Goal: Information Seeking & Learning: Learn about a topic

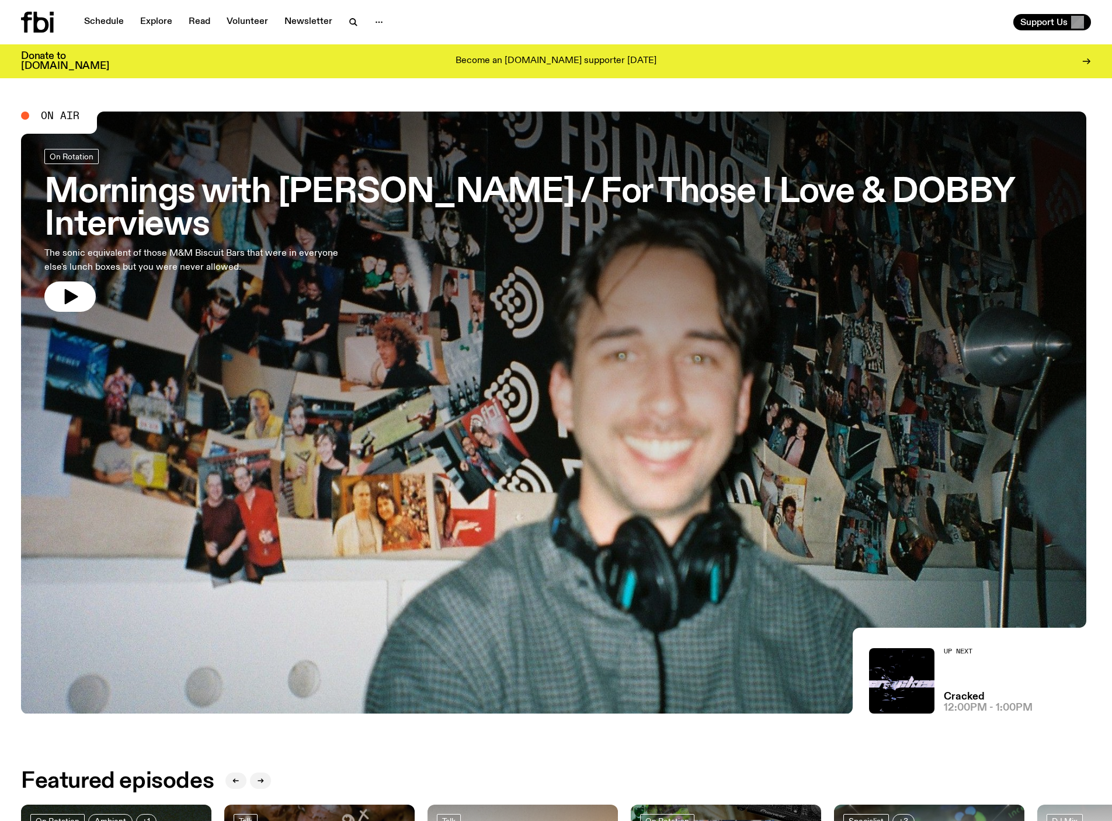
drag, startPoint x: 0, startPoint y: 0, endPoint x: 435, endPoint y: 183, distance: 471.7
click at [435, 183] on h3 "Mornings with [PERSON_NAME] / For Those I Love & DOBBY Interviews" at bounding box center [555, 208] width 1023 height 65
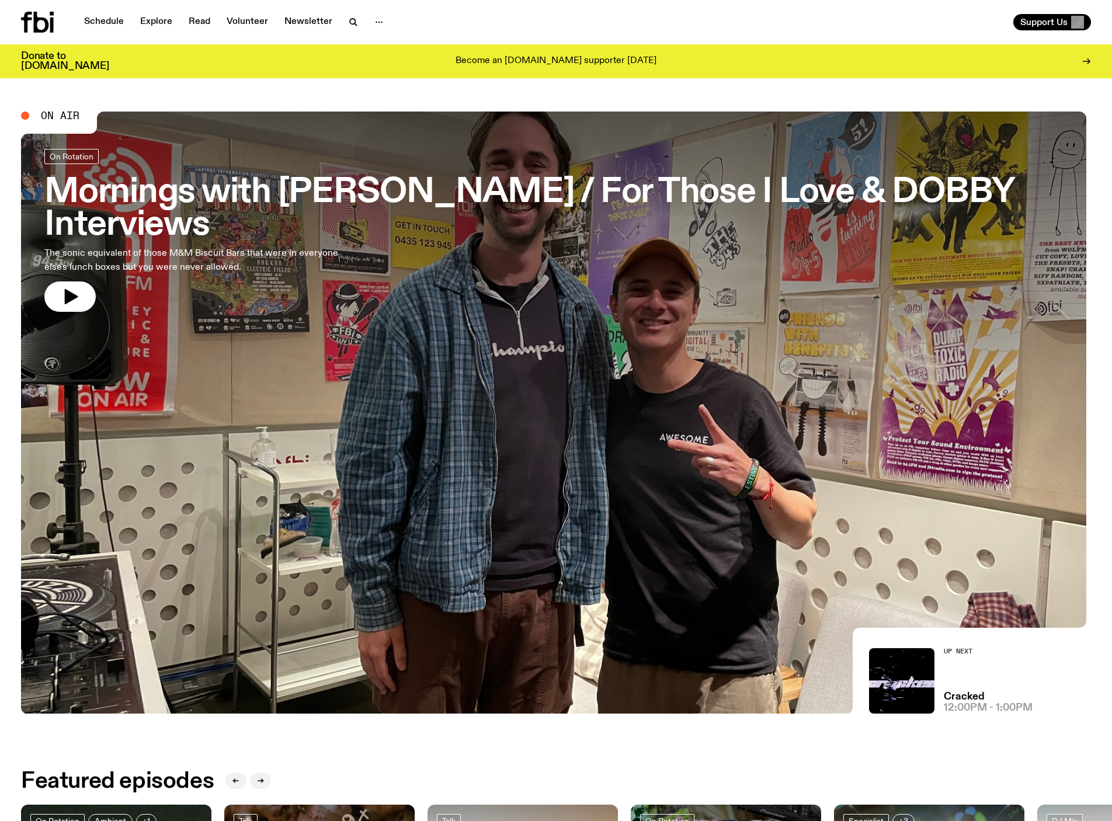
click at [478, 200] on h3 "Mornings with [PERSON_NAME] / For Those I Love & DOBBY Interviews" at bounding box center [555, 208] width 1023 height 65
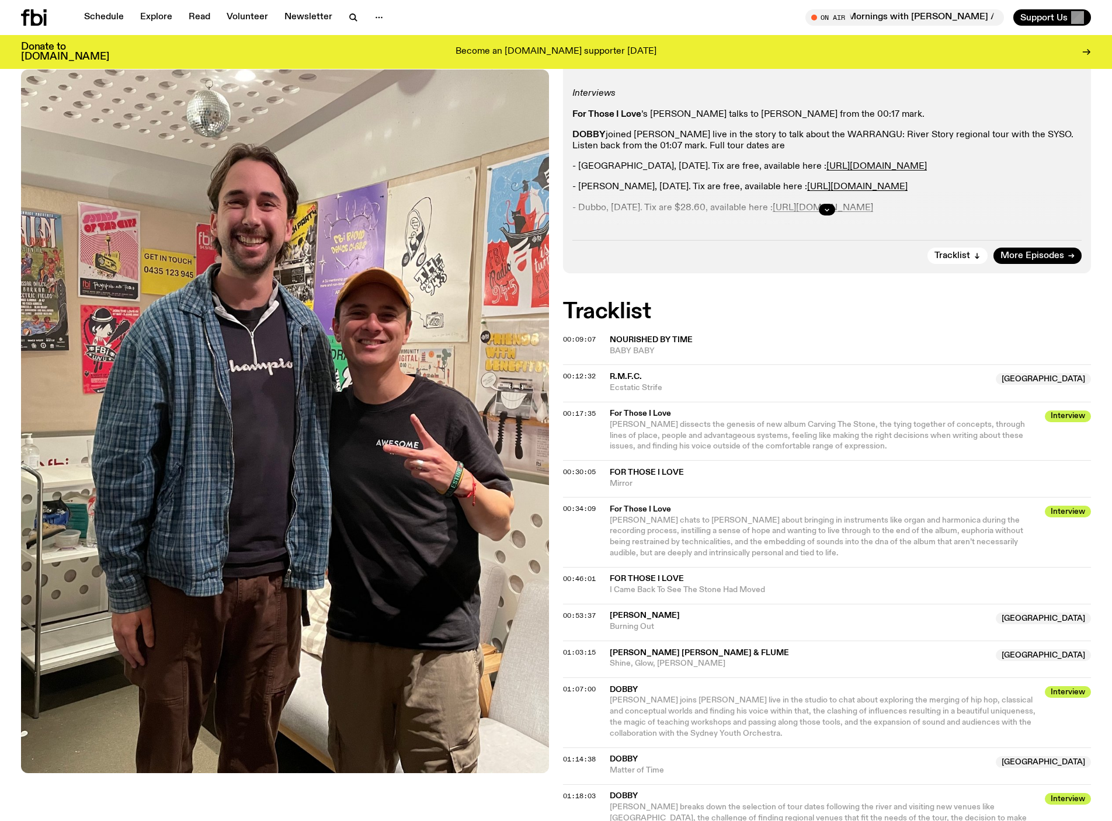
scroll to position [276, 0]
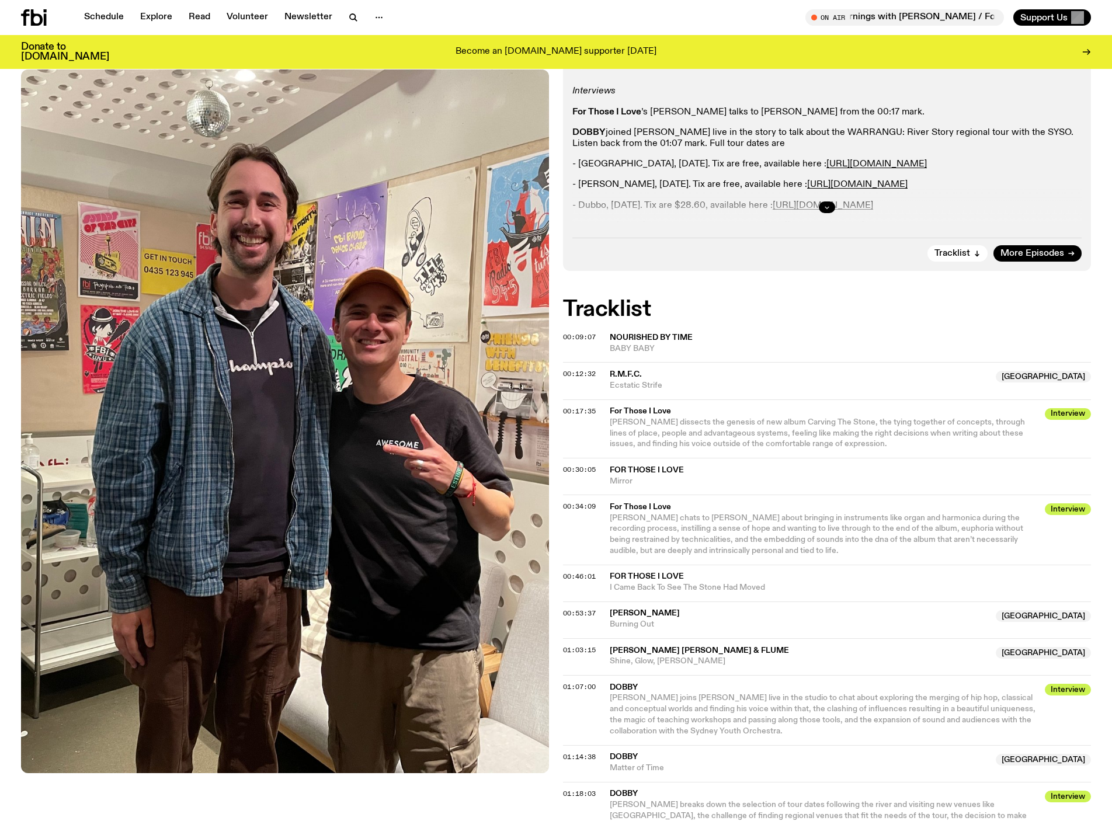
click at [827, 211] on icon "button" at bounding box center [827, 207] width 7 height 7
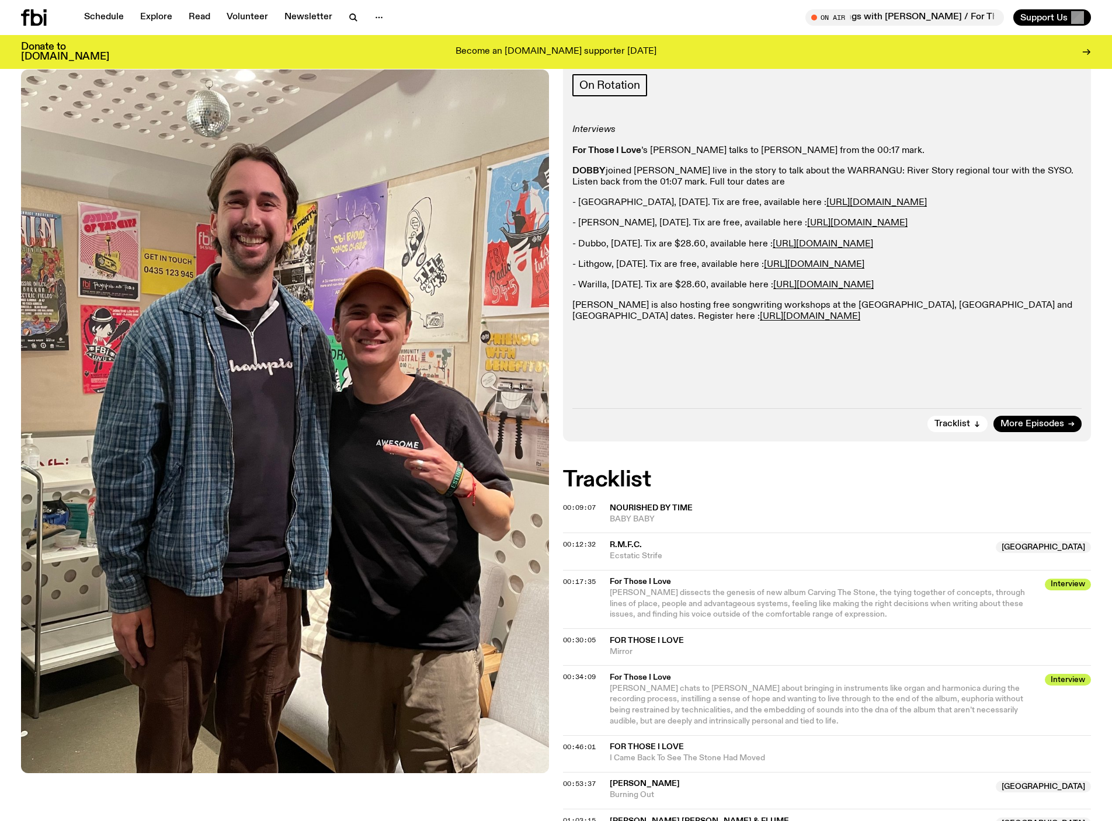
scroll to position [221, 0]
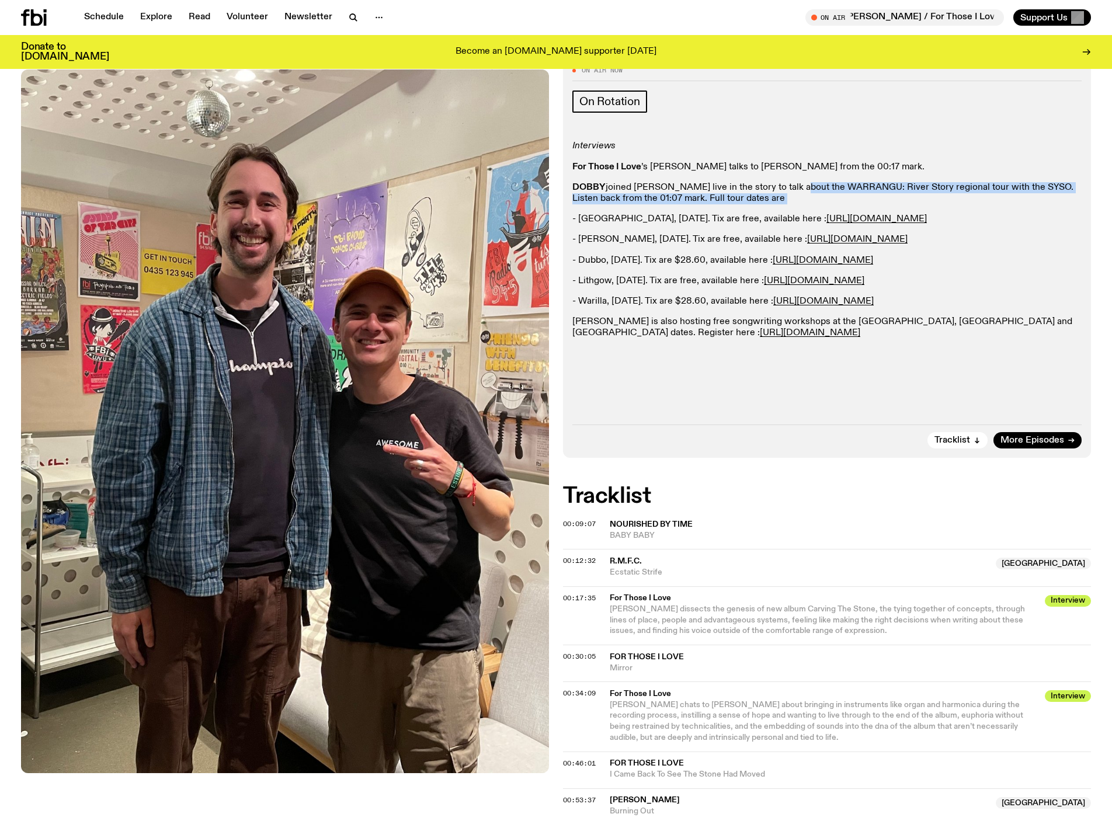
drag, startPoint x: 818, startPoint y: 201, endPoint x: 848, endPoint y: 225, distance: 39.0
click at [848, 225] on div "Interviews For Those I Love ’s David Balfre talks to Ben from the 00:17 mark. D…" at bounding box center [826, 240] width 509 height 198
drag, startPoint x: 800, startPoint y: 418, endPoint x: 754, endPoint y: 401, distance: 49.9
click at [754, 339] on div "Interviews For Those I Love ’s David Balfre talks to Ben from the 00:17 mark. D…" at bounding box center [826, 240] width 509 height 198
click at [742, 307] on p "- Warilla, 22 August. Tix are $28.60, available here : https://tickets.oztix.co…" at bounding box center [826, 301] width 509 height 11
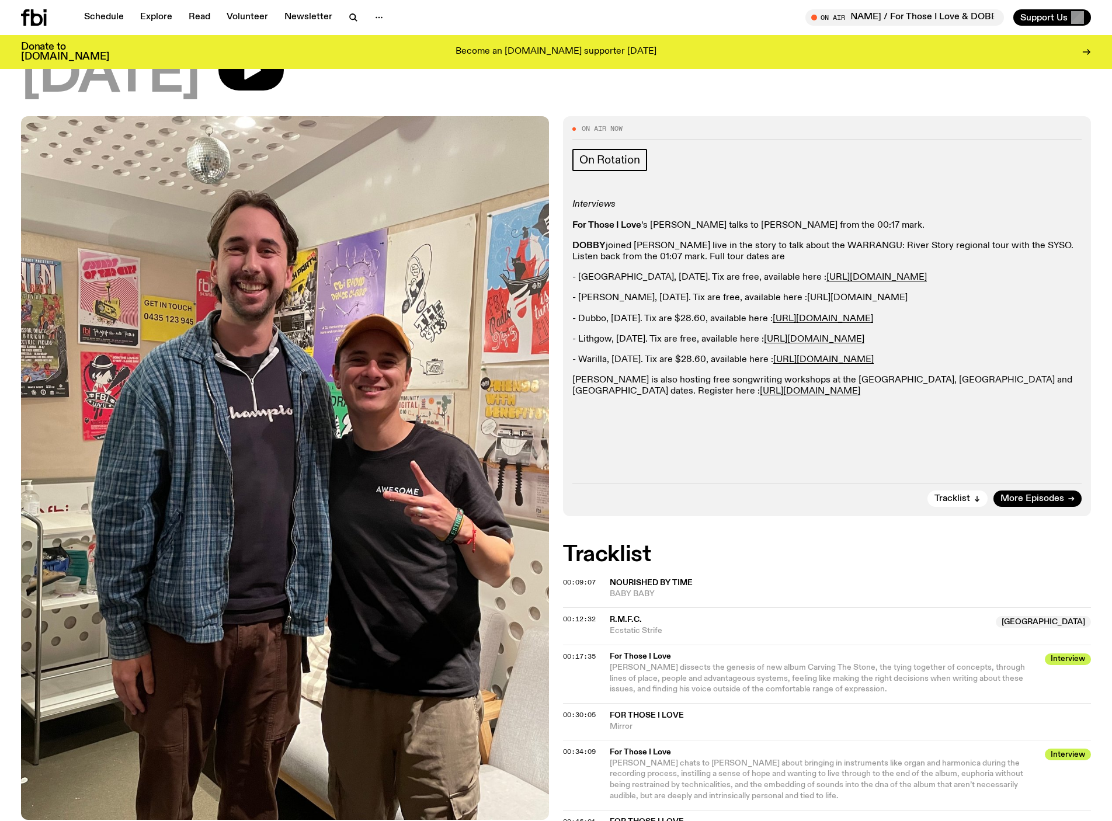
scroll to position [158, 0]
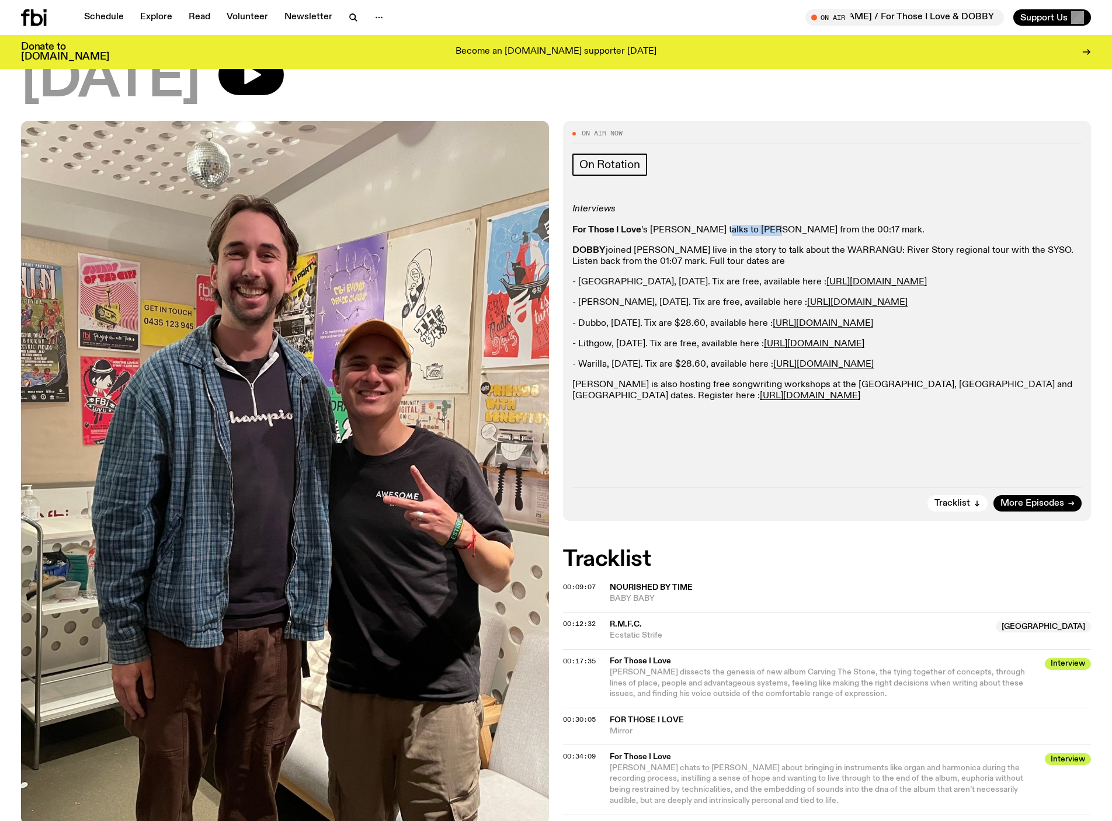
drag, startPoint x: 728, startPoint y: 244, endPoint x: 790, endPoint y: 257, distance: 63.2
click at [790, 257] on div "Interviews For Those I Love ’s David Balfre talks to Ben from the 00:17 mark. D…" at bounding box center [826, 303] width 509 height 198
click at [787, 268] on p "DOBBY joined Ben live in the story to talk about the WARRANGU: River Story regi…" at bounding box center [826, 256] width 509 height 22
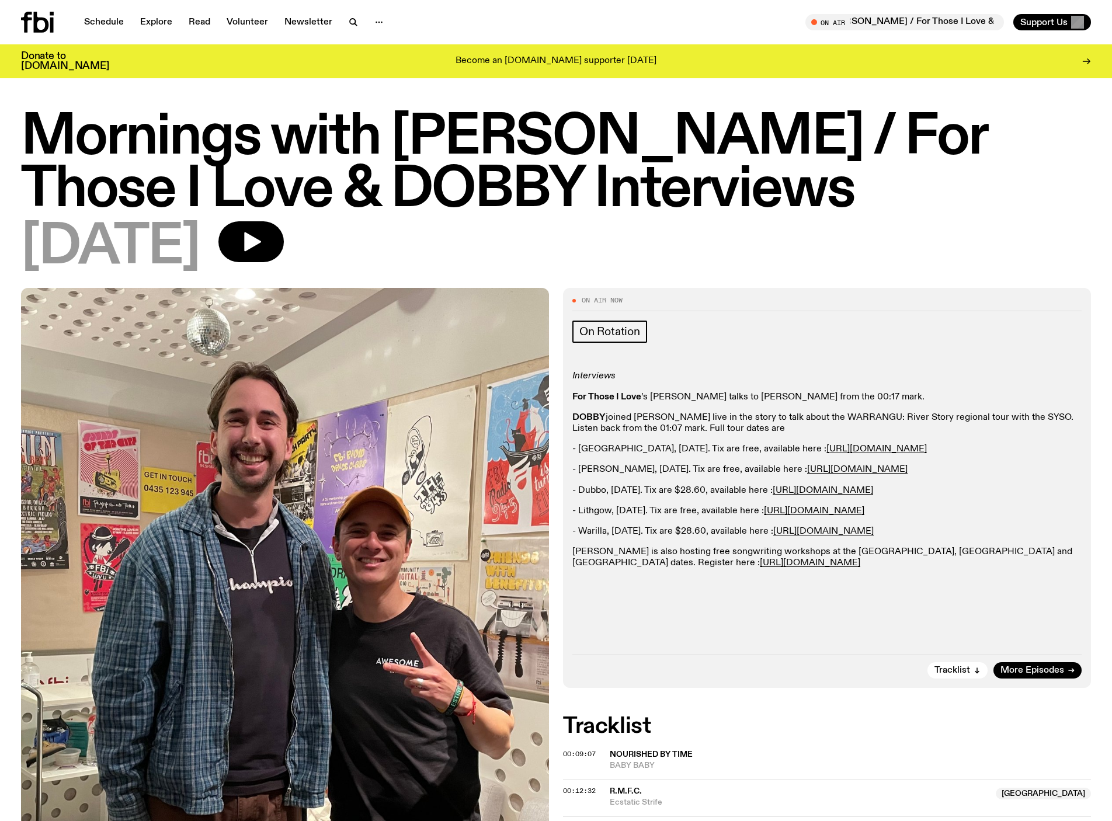
scroll to position [0, 0]
click at [131, 18] on link "Schedule" at bounding box center [104, 22] width 54 height 16
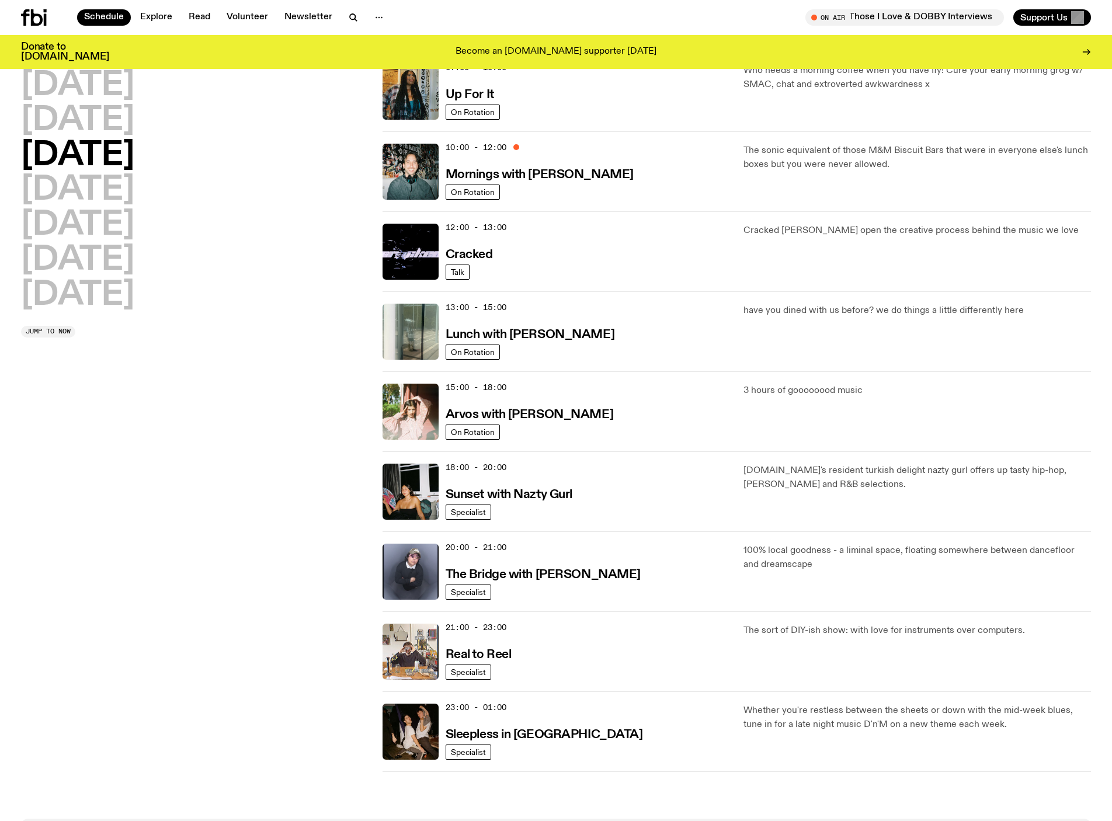
scroll to position [131, 0]
click at [478, 101] on h3 "Up For It" at bounding box center [470, 95] width 48 height 12
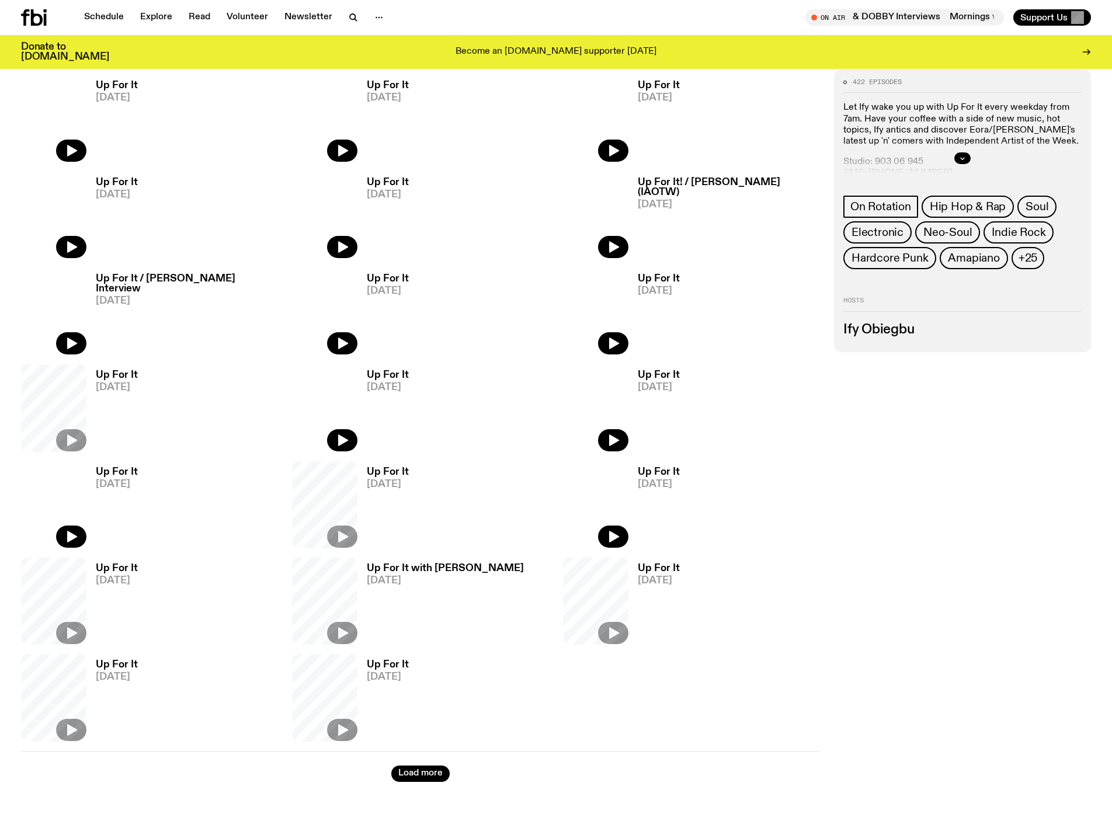
scroll to position [548, 0]
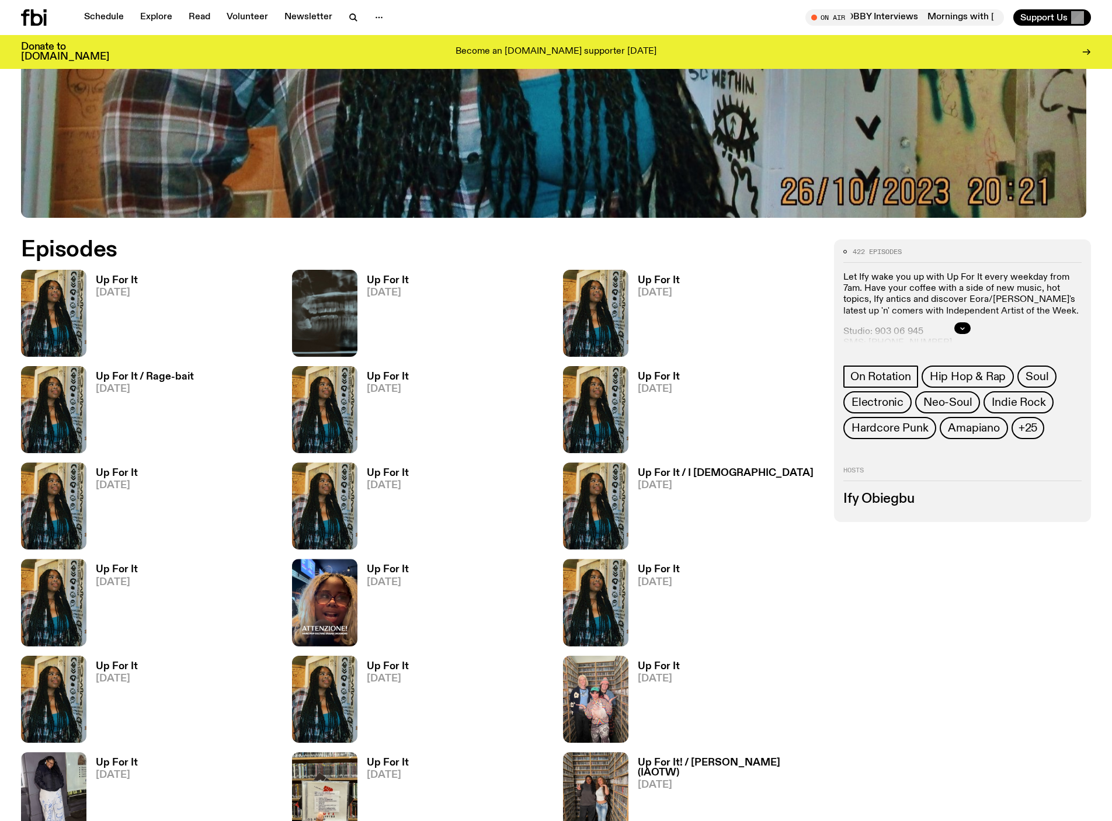
click at [132, 282] on h3 "Up For It" at bounding box center [117, 281] width 42 height 10
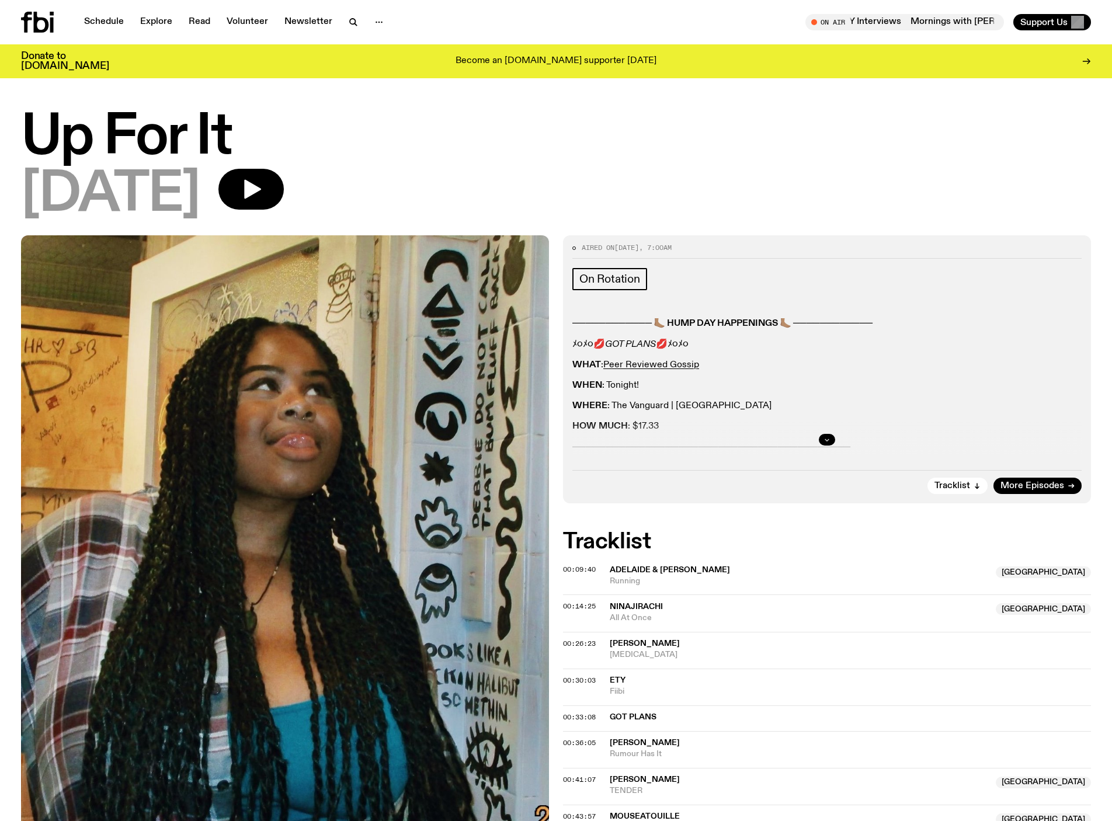
click at [824, 443] on icon "button" at bounding box center [827, 439] width 7 height 7
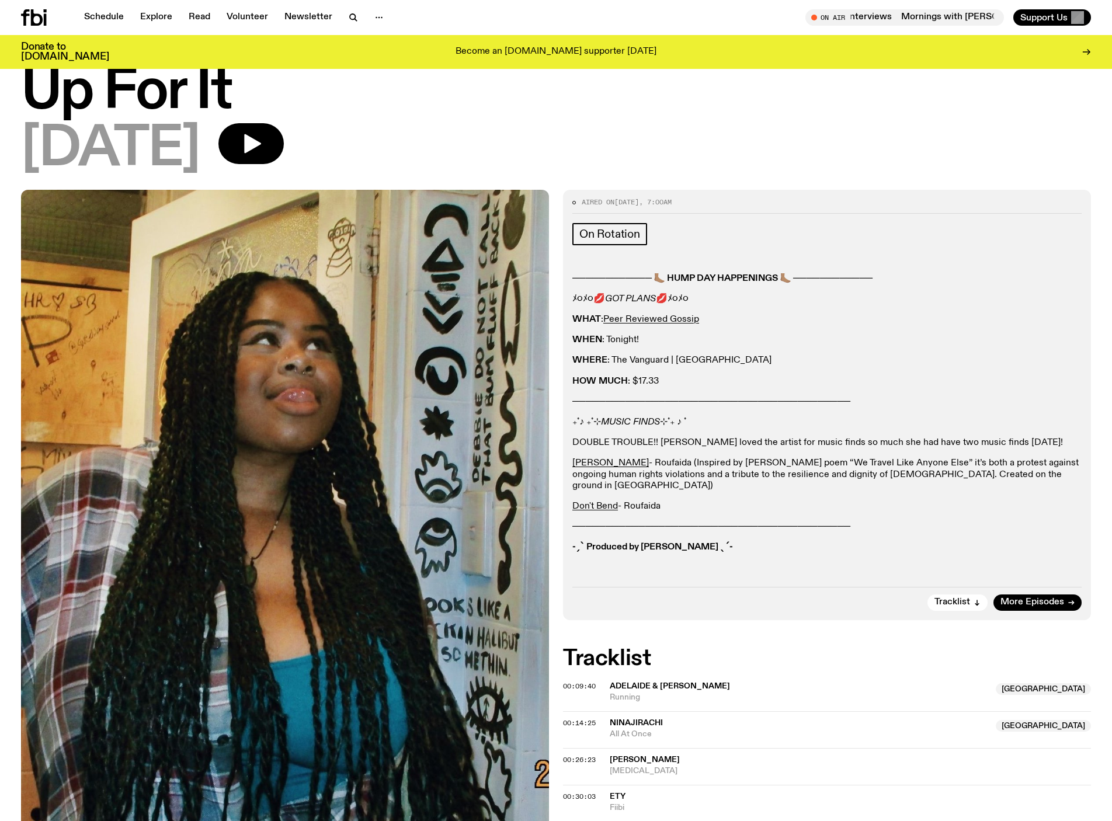
scroll to position [40, 0]
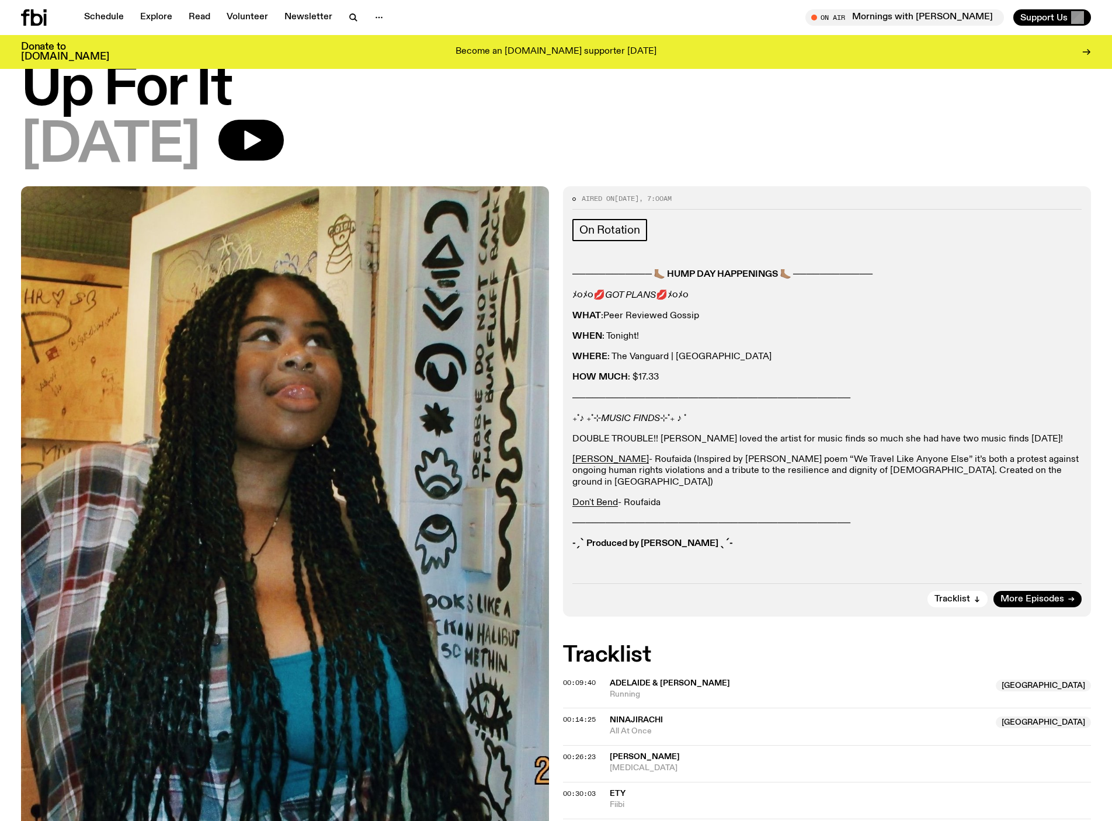
click at [681, 321] on link "Peer Reviewed Gossip" at bounding box center [651, 315] width 96 height 9
drag, startPoint x: 685, startPoint y: 537, endPoint x: 669, endPoint y: 527, distance: 18.5
click at [669, 527] on div "──────────── 🦶🏽 HUMP DAY HAPPENINGS 🦶🏽 ──────────── ﾒ૦ﾒ૦💋 GOT PLANS 💋ﾒ૦ﾒ૦ WHAT …" at bounding box center [826, 409] width 509 height 280
click at [680, 488] on p "Ken Ness - Roufaida (Inspired by Mahmoud Darwish’s poem “We Travel Like Anyone …" at bounding box center [826, 471] width 509 height 34
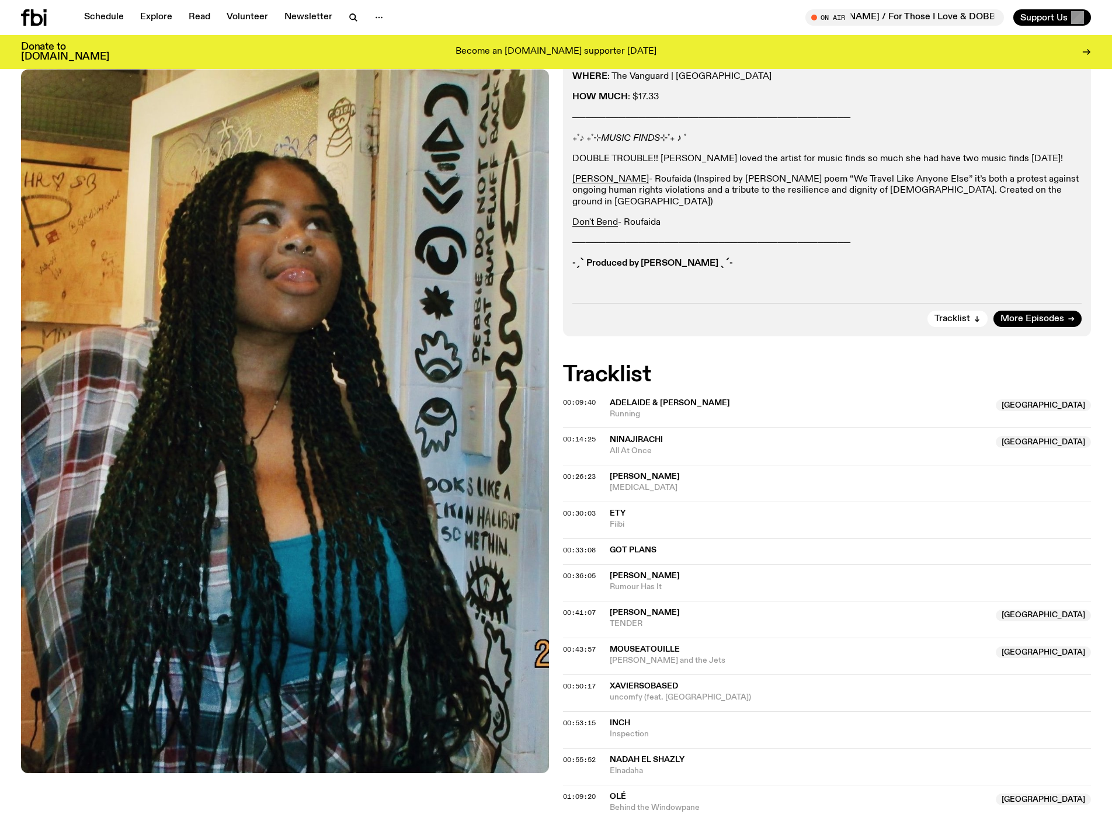
scroll to position [315, 0]
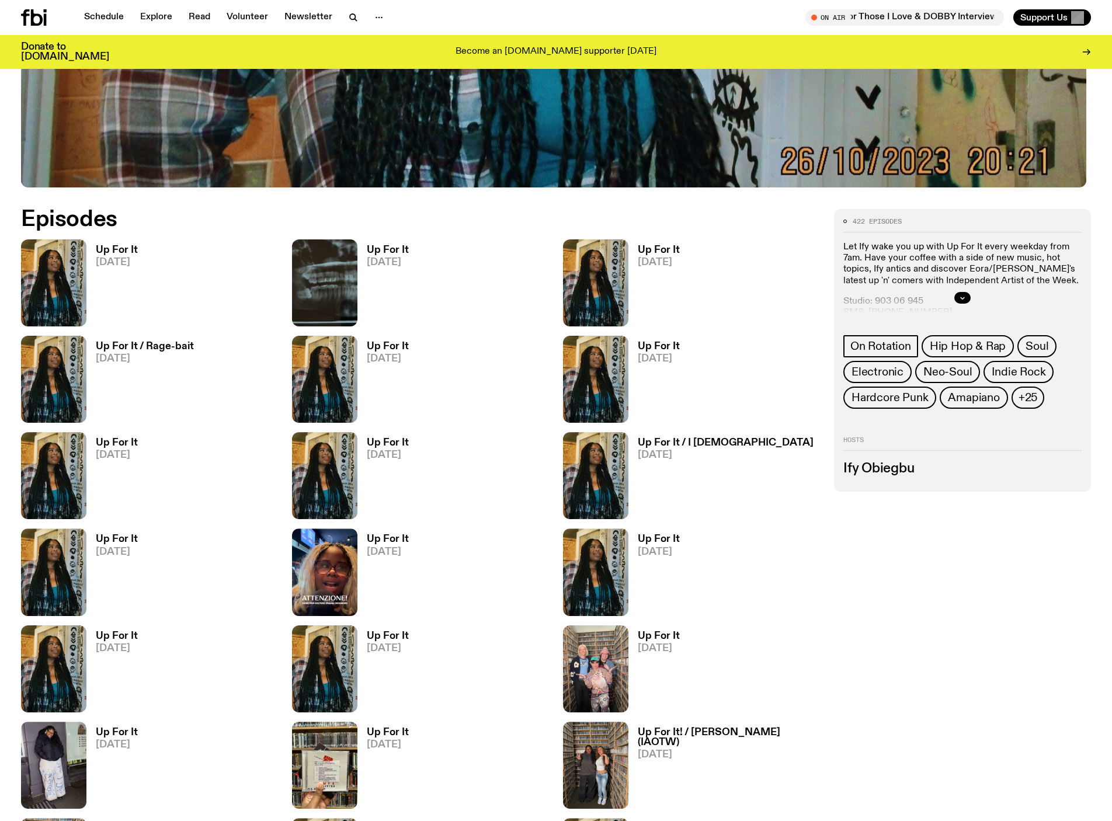
scroll to position [572, 0]
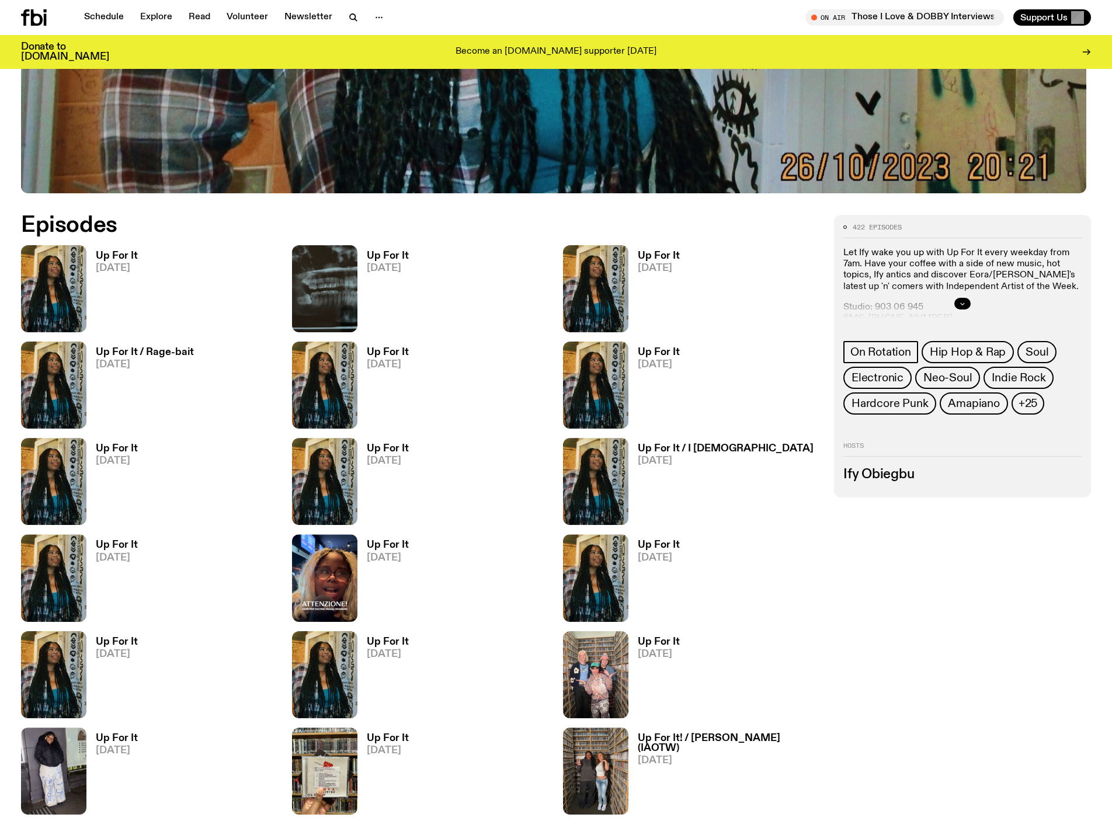
click at [954, 310] on button "button" at bounding box center [962, 304] width 16 height 12
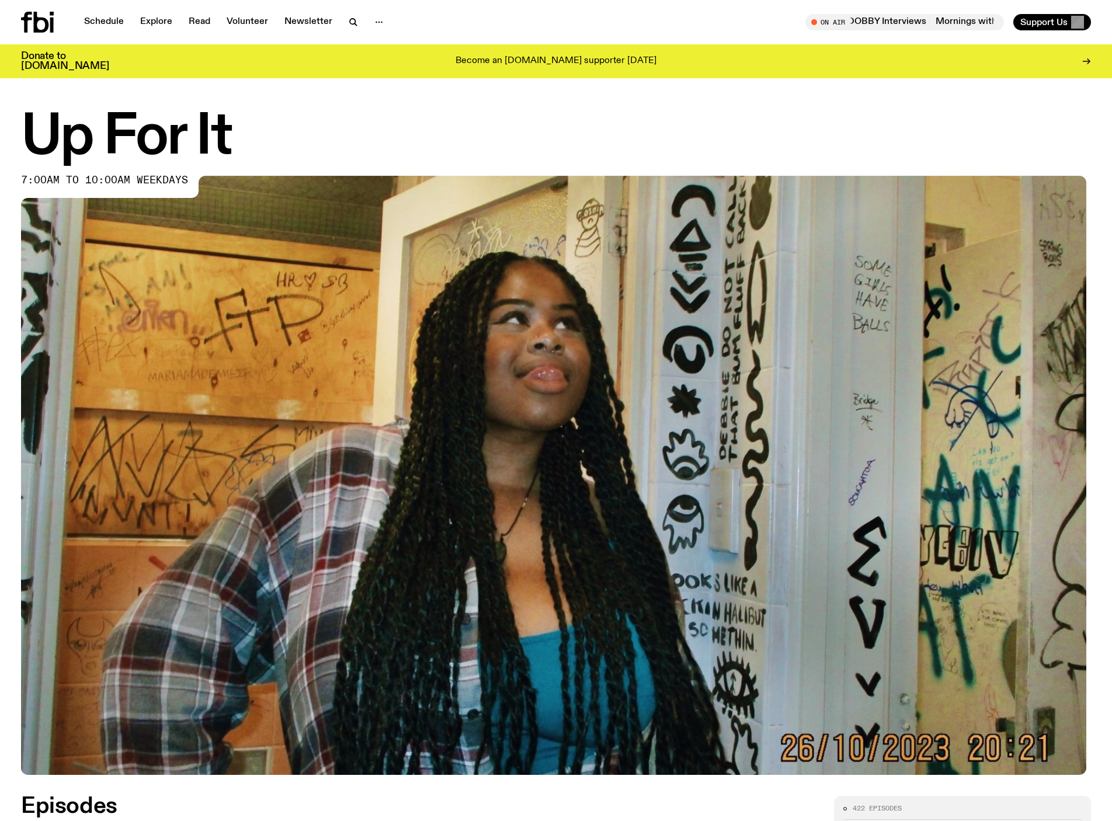
scroll to position [0, 0]
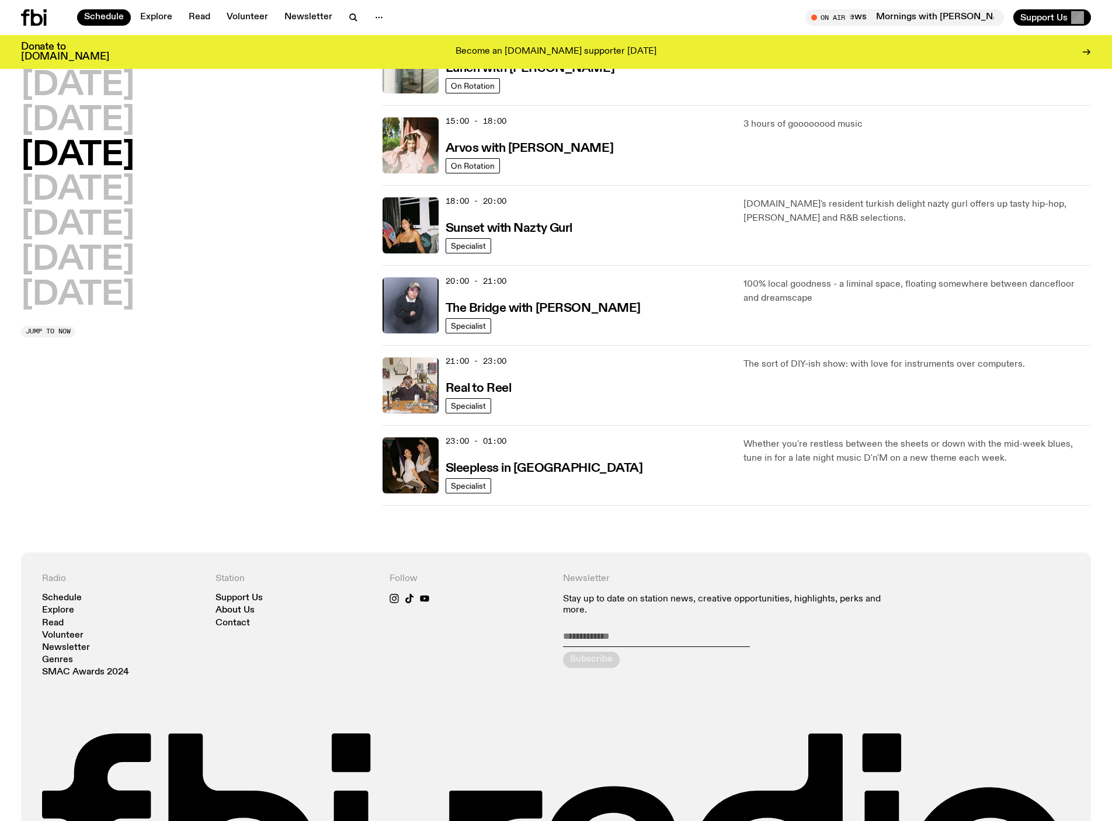
scroll to position [398, 0]
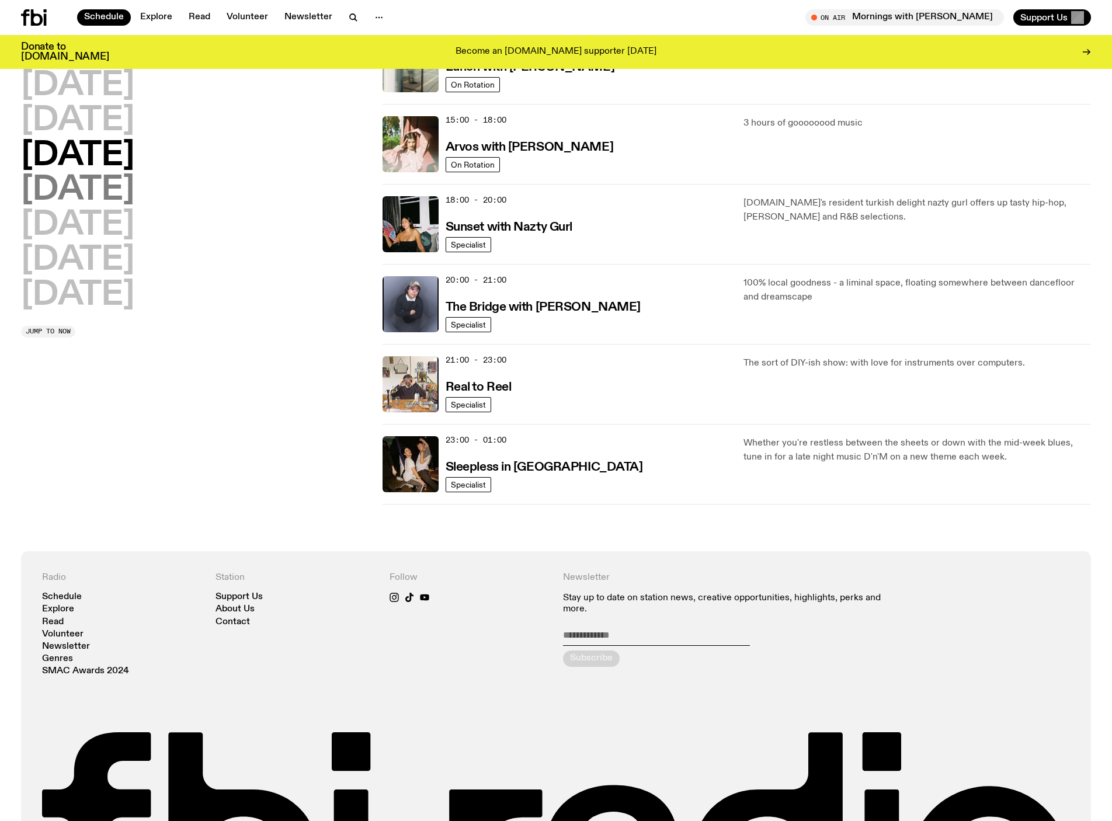
click at [105, 174] on h2 "Thursday" at bounding box center [77, 190] width 113 height 33
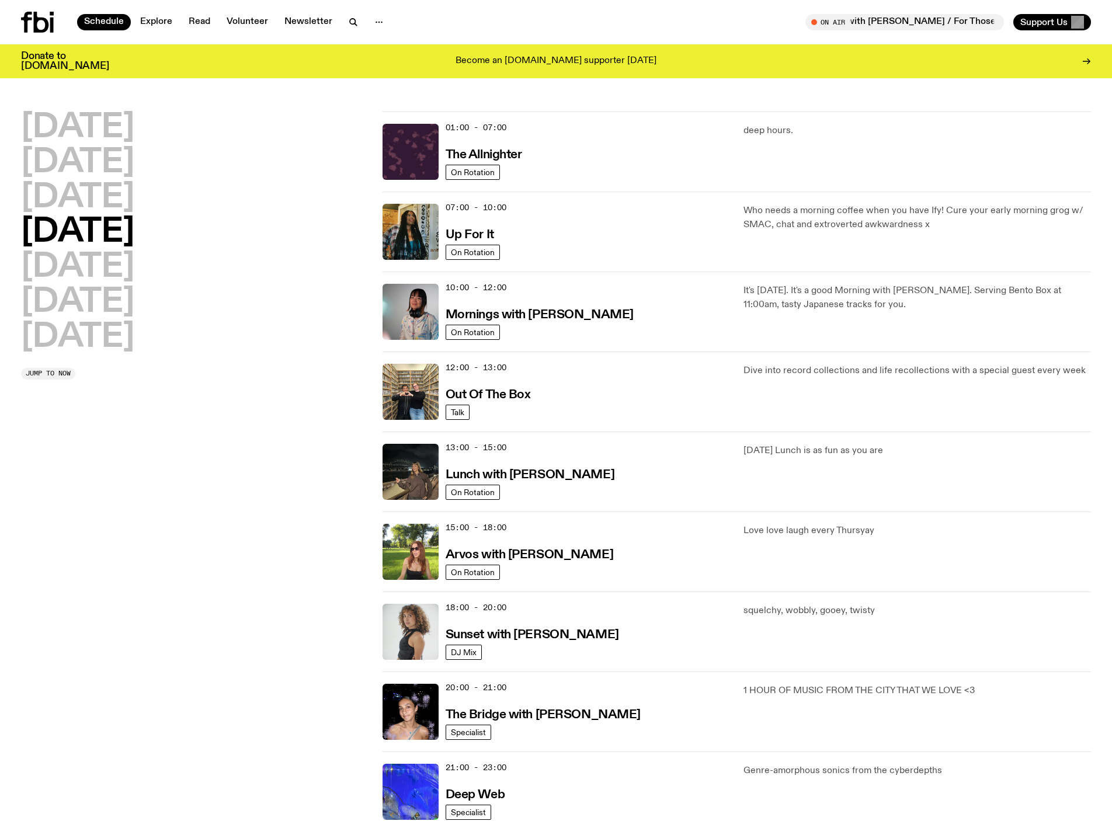
scroll to position [0, 0]
click at [88, 321] on h2 "Sunday" at bounding box center [77, 337] width 113 height 33
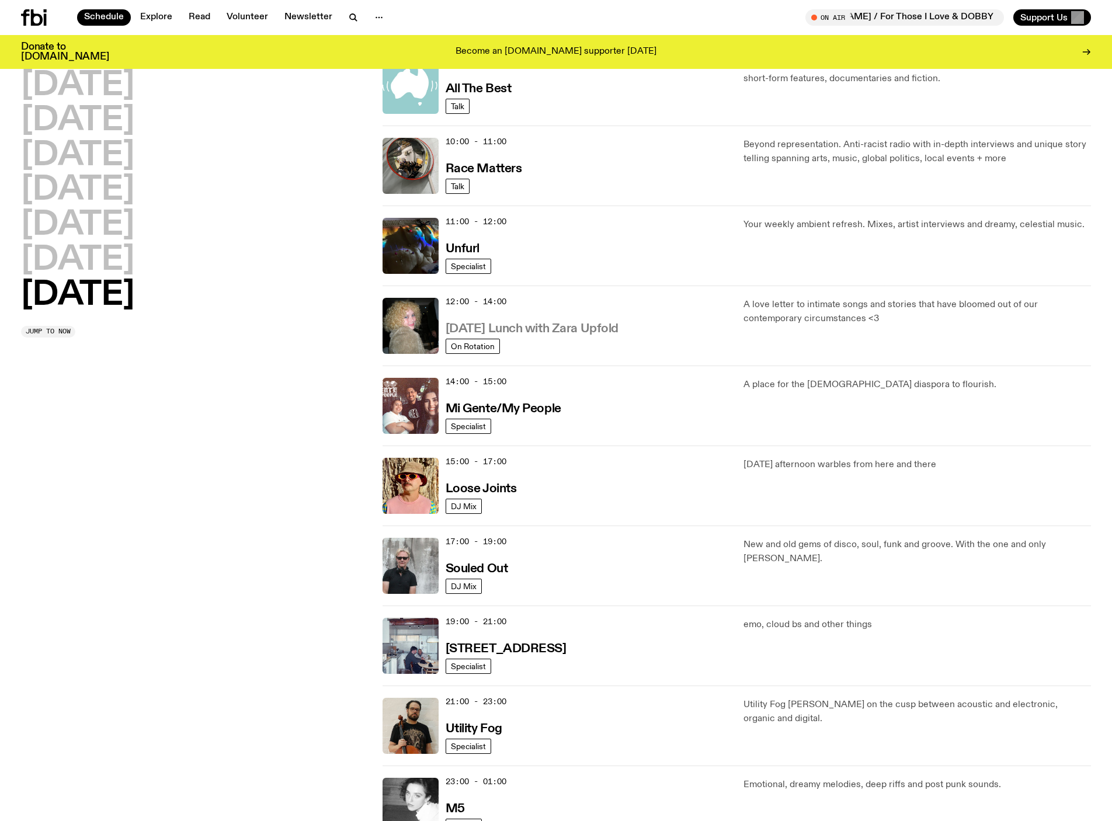
scroll to position [298, 0]
click at [599, 334] on h3 "Sunday Lunch with Zara Upfold" at bounding box center [532, 328] width 173 height 12
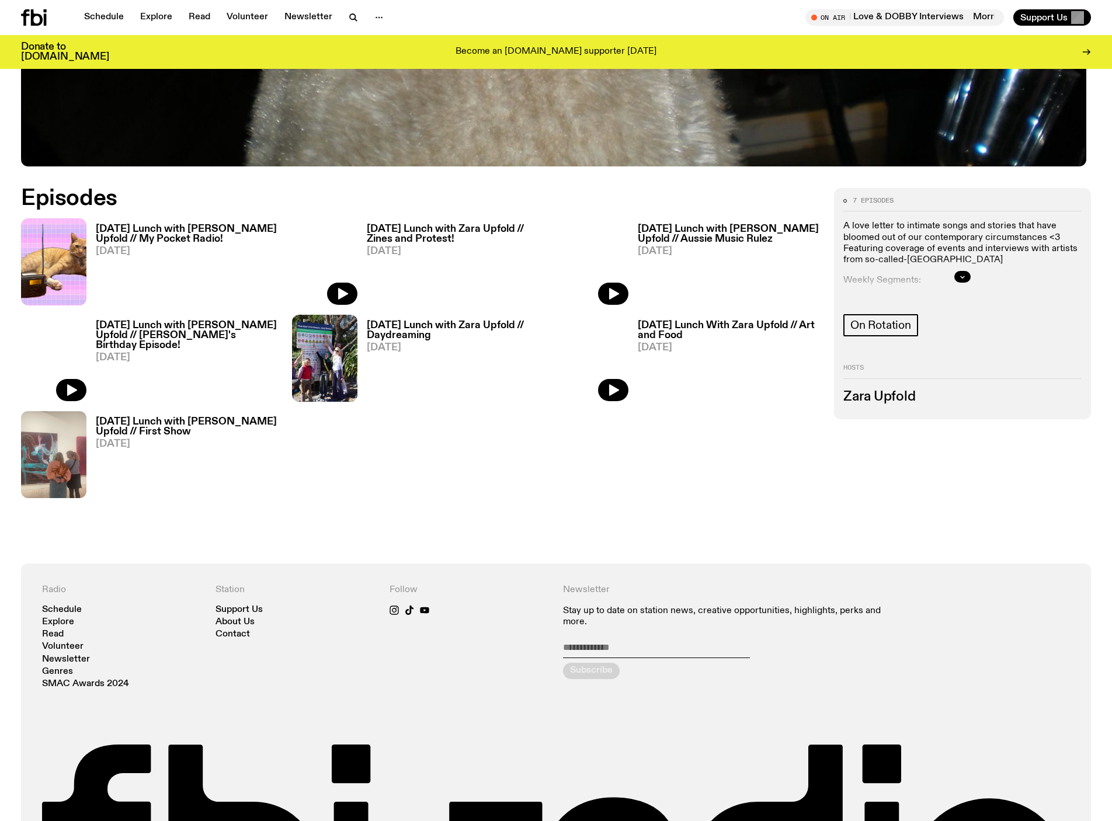
scroll to position [634, 0]
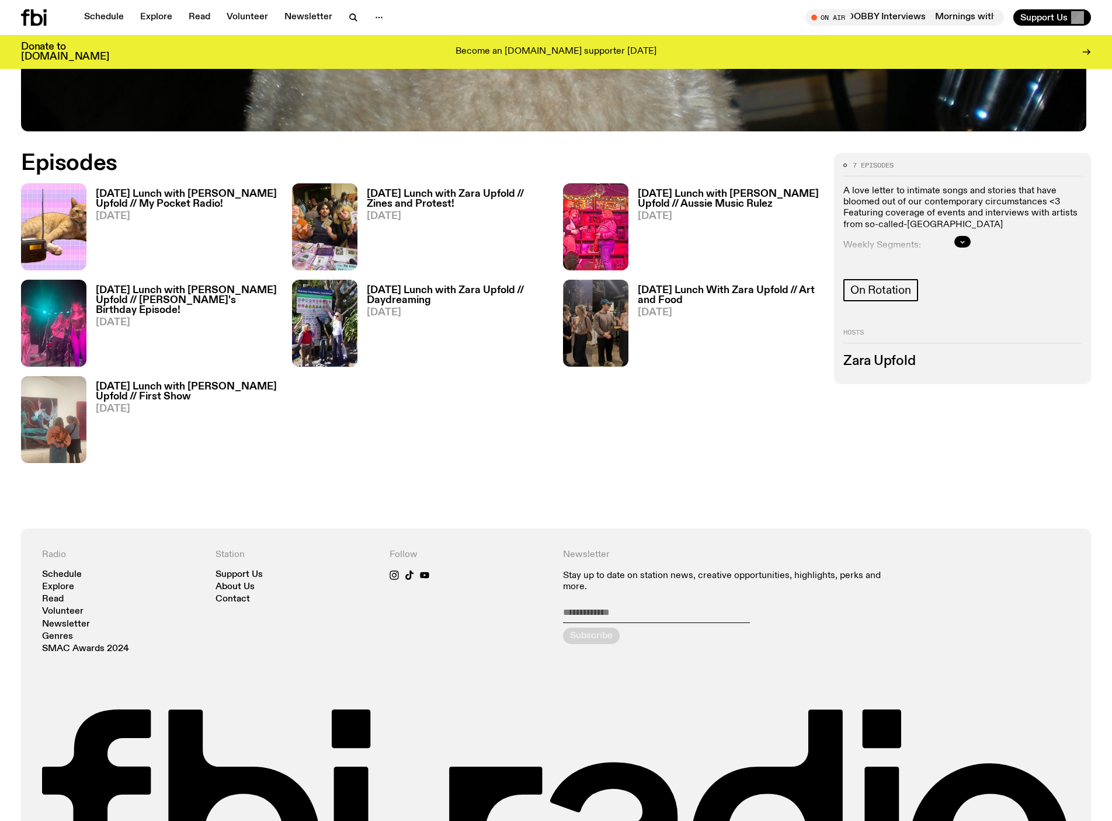
click at [16, 19] on div "Schedule Explore Read Volunteer Newsletter On Air Mornings with Ben Hansen / Fo…" at bounding box center [556, 17] width 1112 height 35
click at [47, 12] on icon at bounding box center [34, 17] width 26 height 16
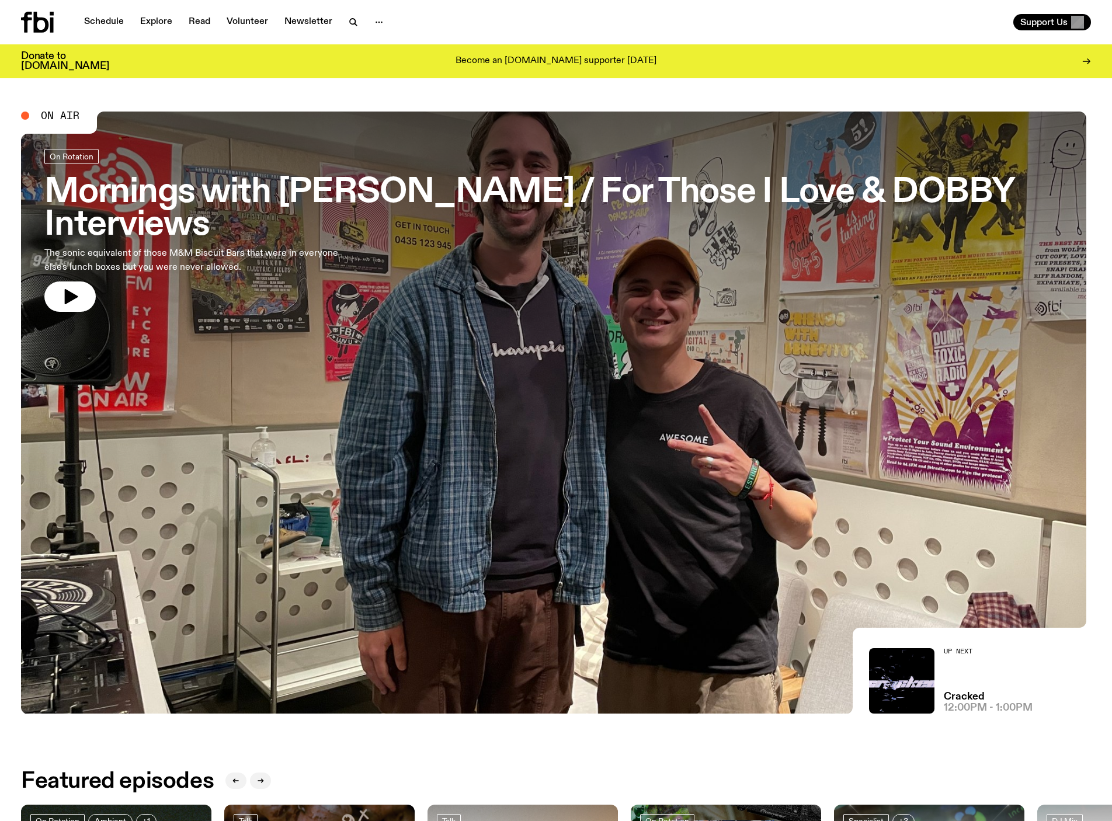
click at [467, 199] on h3 "Mornings with [PERSON_NAME] / For Those I Love & DOBBY Interviews" at bounding box center [555, 208] width 1023 height 65
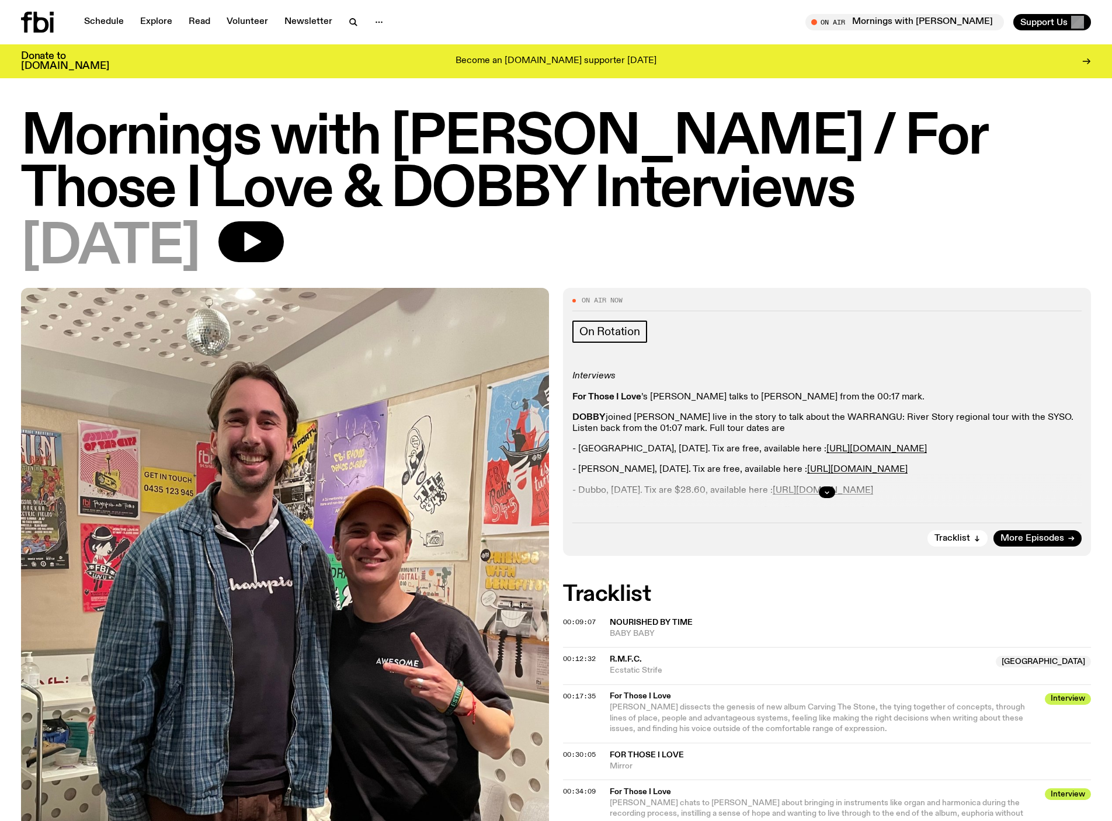
click at [831, 499] on div at bounding box center [826, 492] width 509 height 37
click at [817, 502] on div at bounding box center [826, 492] width 509 height 37
click at [826, 498] on button "button" at bounding box center [827, 493] width 16 height 12
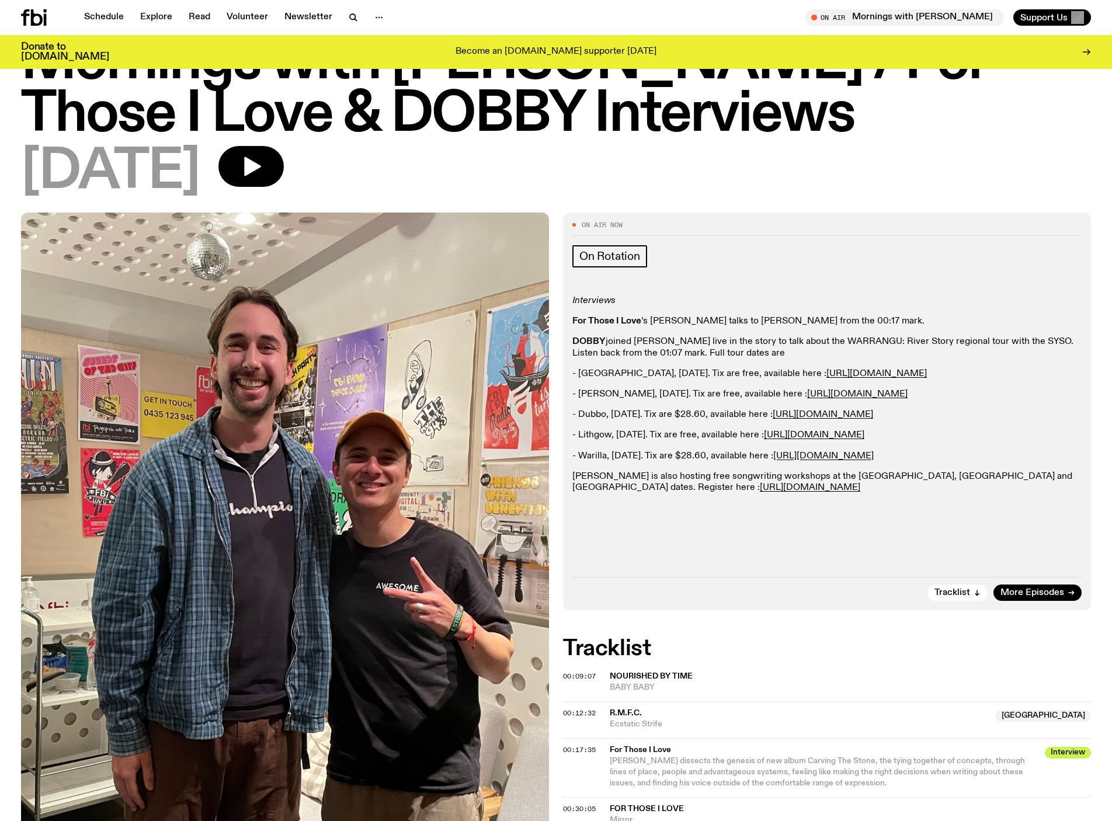
scroll to position [74, 0]
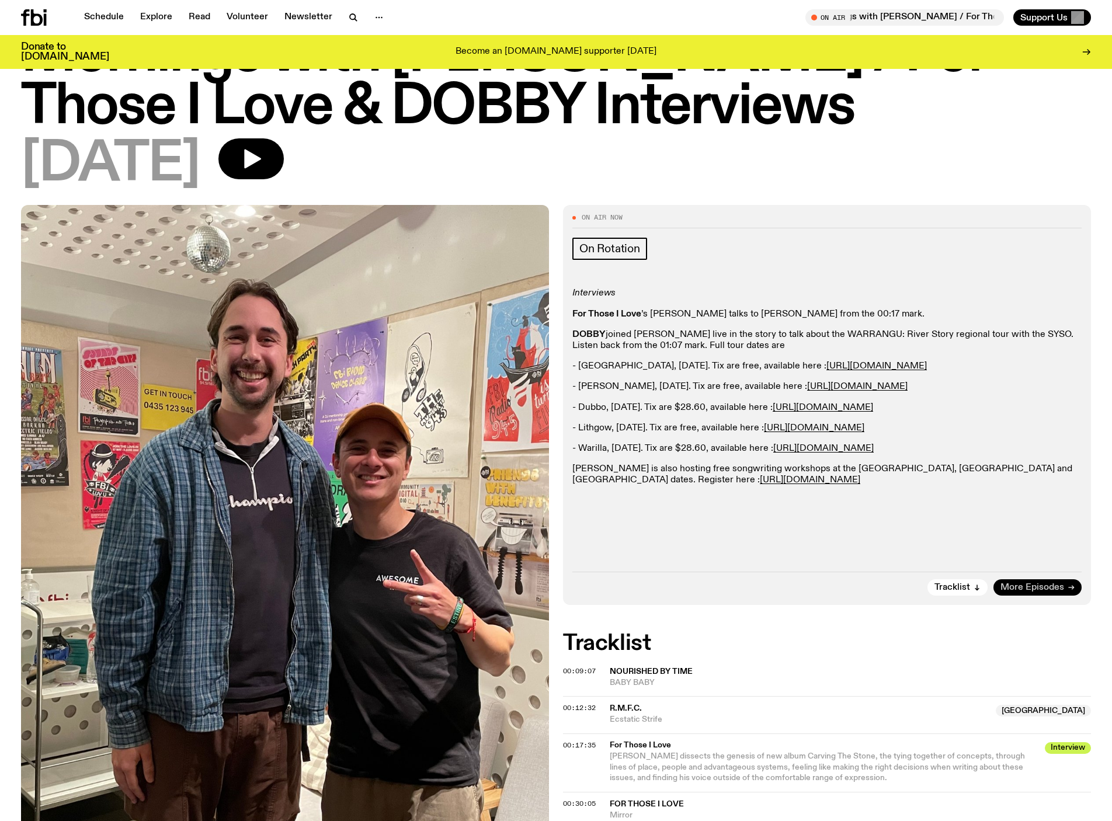
click at [1025, 592] on span "More Episodes" at bounding box center [1033, 588] width 64 height 9
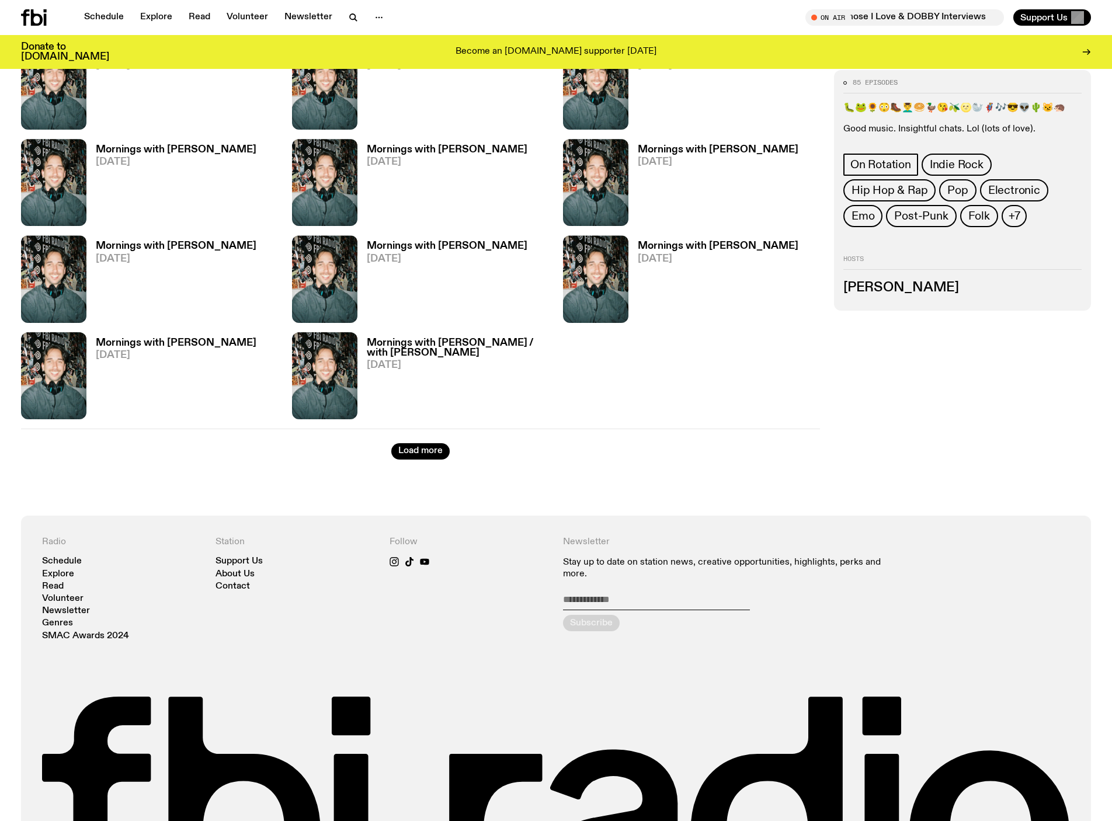
scroll to position [1464, 0]
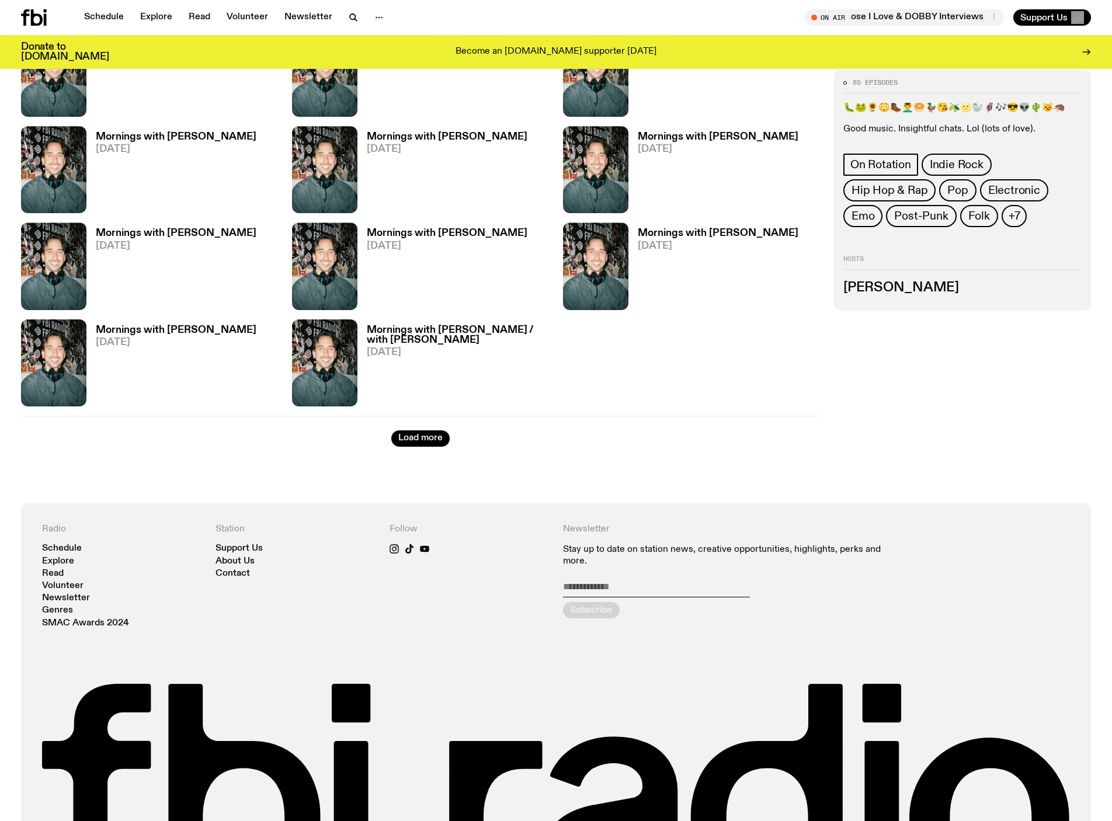
click at [425, 447] on div "Load more" at bounding box center [420, 431] width 799 height 31
click at [417, 447] on button "Load more" at bounding box center [420, 439] width 58 height 16
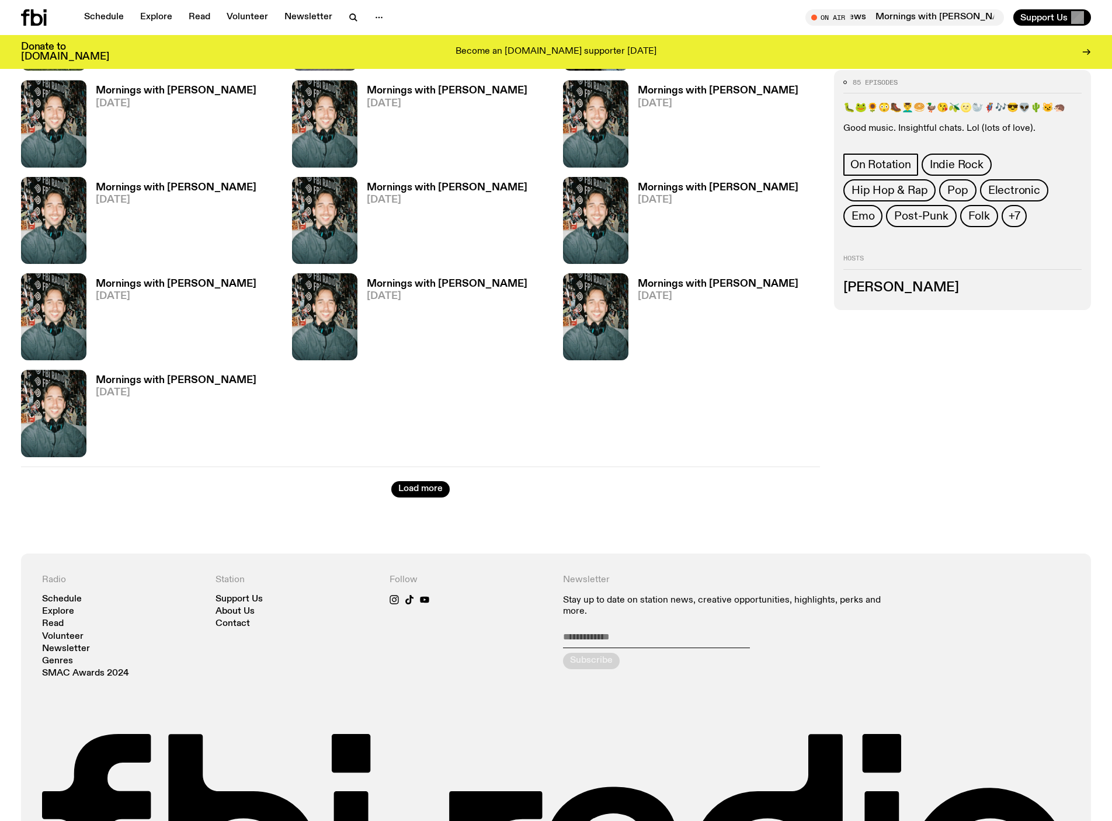
scroll to position [2485, 0]
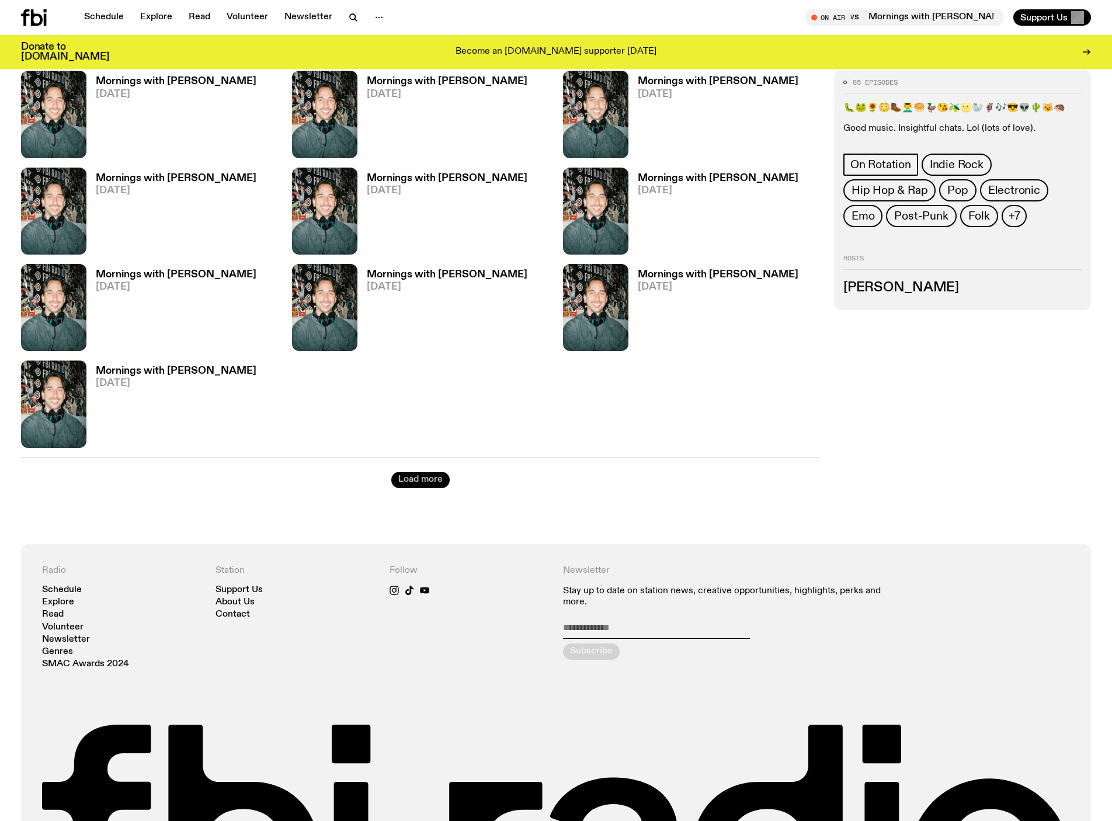
click at [432, 488] on button "Load more" at bounding box center [420, 480] width 58 height 16
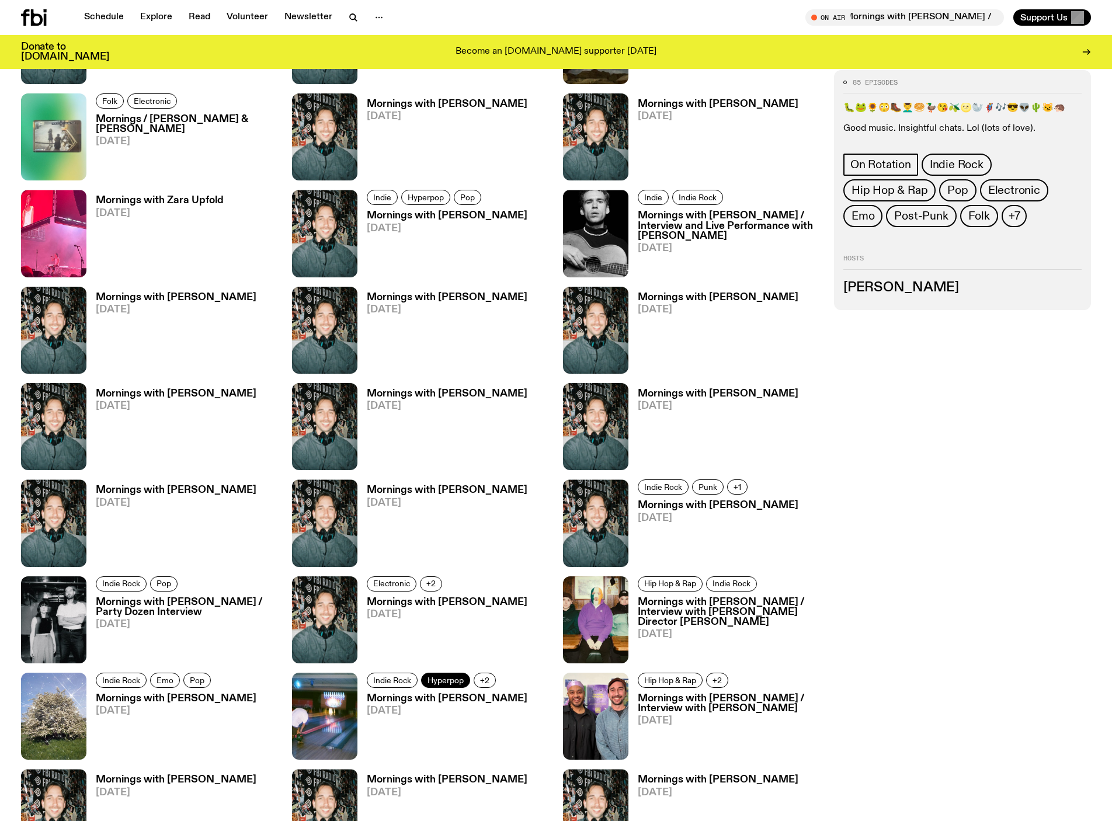
scroll to position [1785, 0]
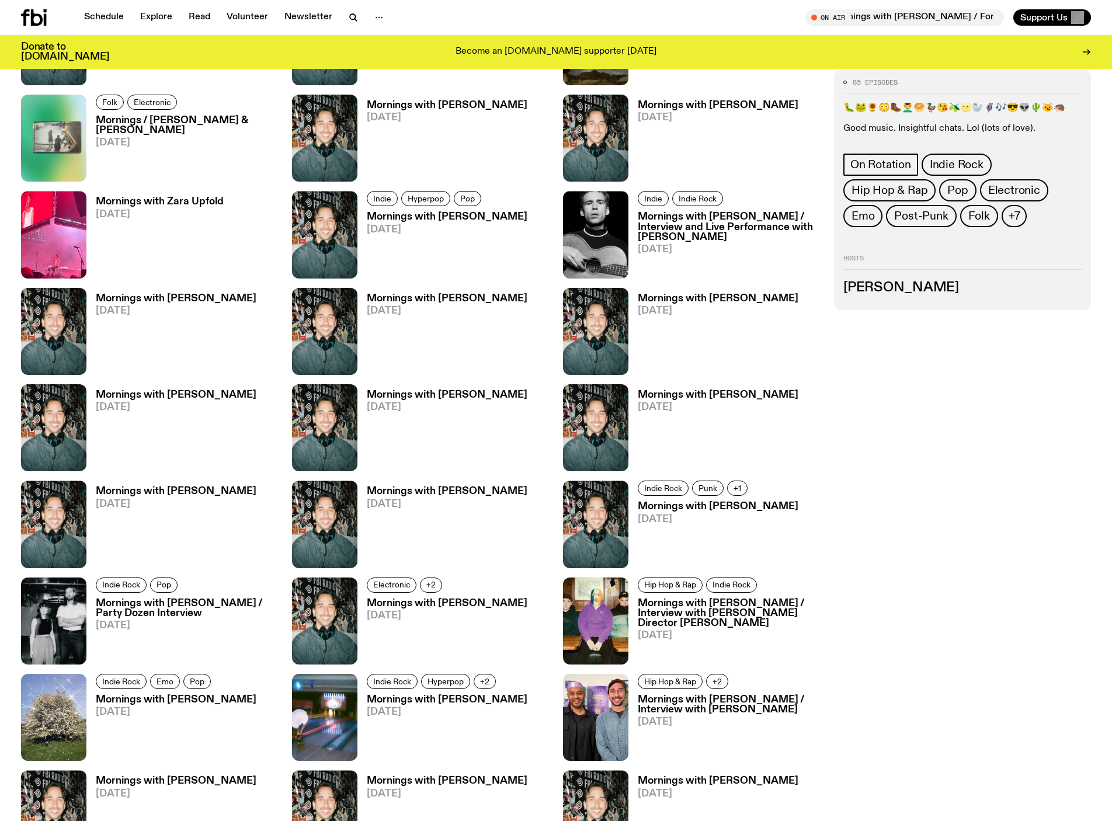
click at [194, 207] on h3 "Mornings with Zara Upfold" at bounding box center [160, 202] width 128 height 10
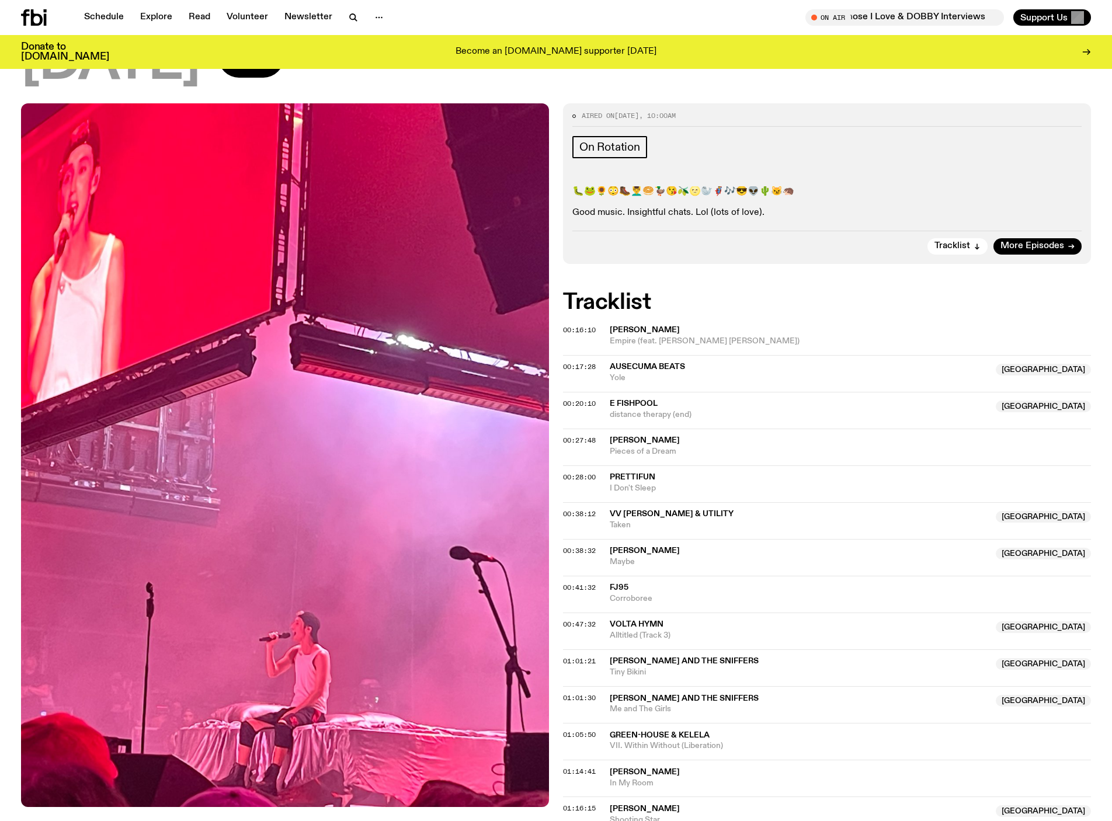
scroll to position [112, 0]
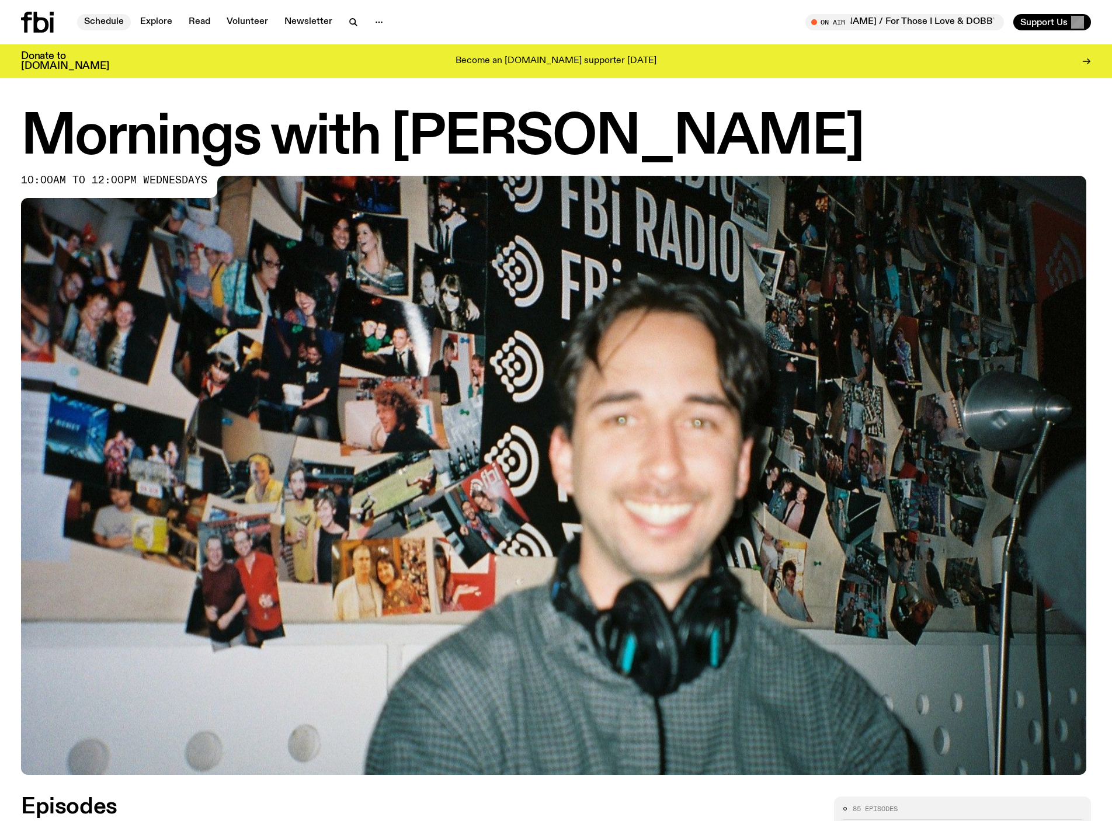
click at [113, 20] on link "Schedule" at bounding box center [104, 22] width 54 height 16
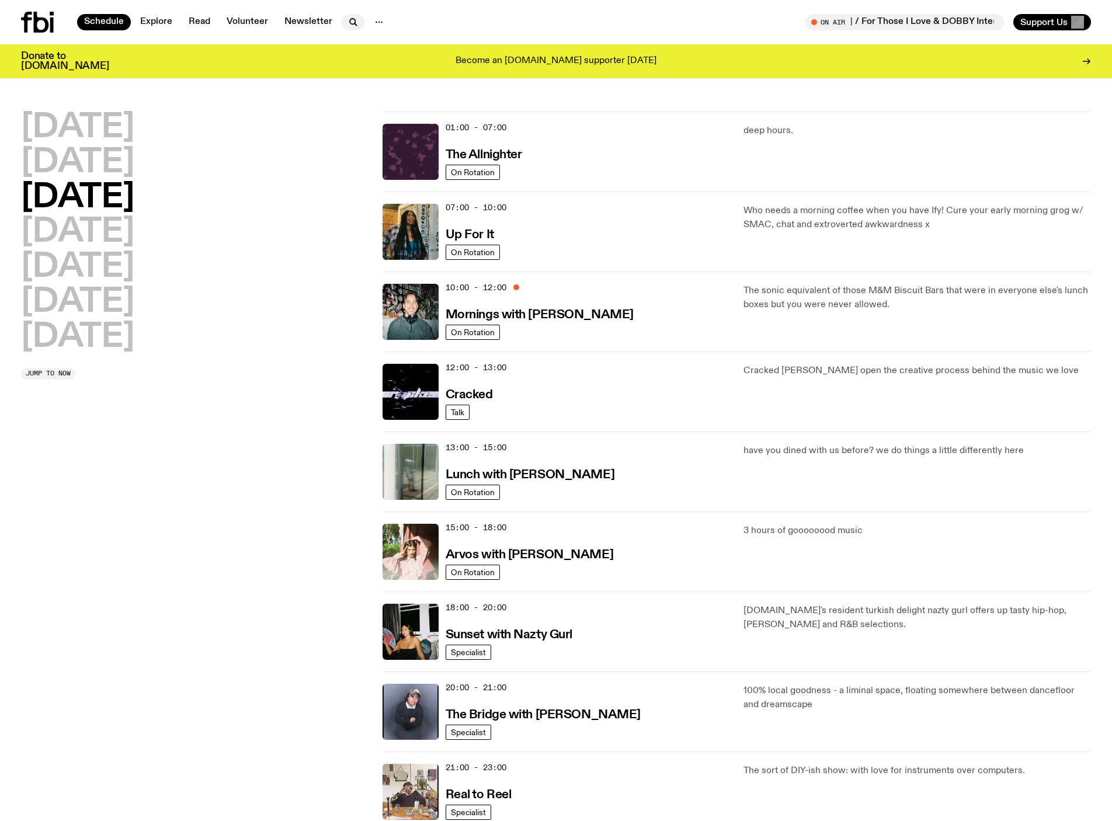
click at [365, 26] on button "button" at bounding box center [353, 22] width 23 height 16
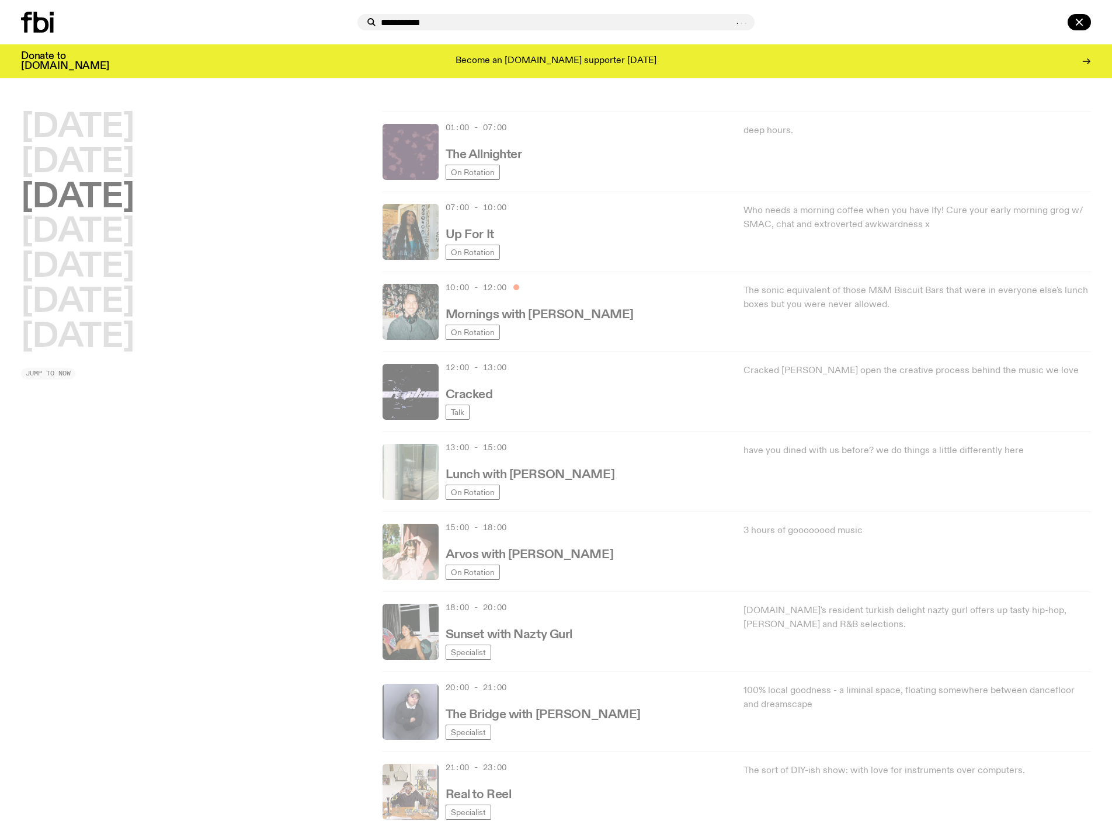
type input "**********"
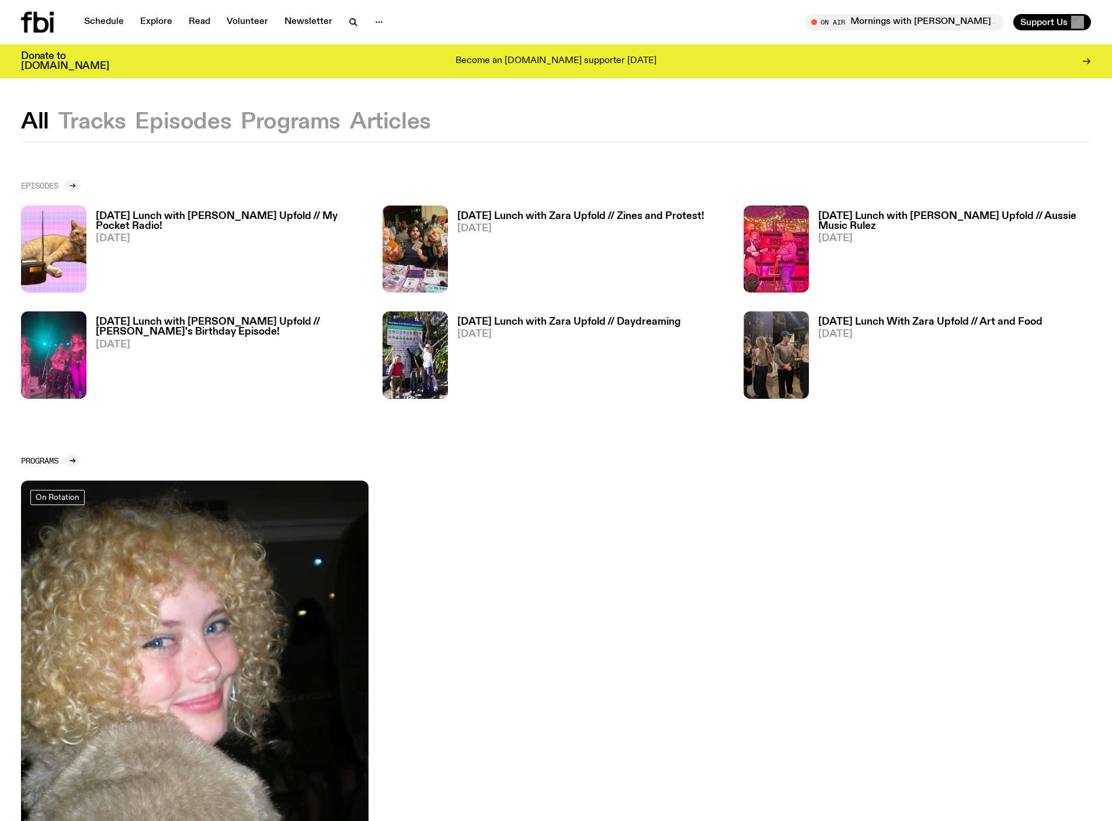
click at [81, 192] on div at bounding box center [72, 186] width 16 height 12
click at [135, 131] on button "Tracks" at bounding box center [183, 122] width 96 height 21
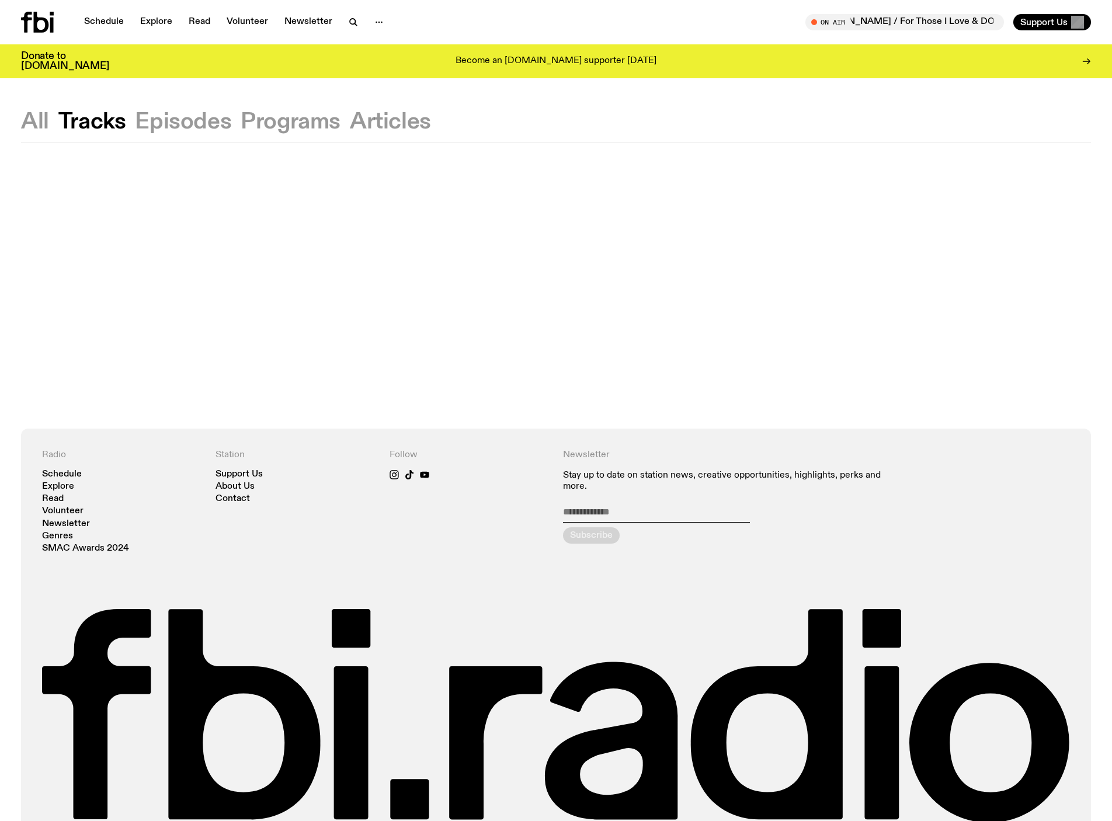
click at [241, 133] on button "Episodes" at bounding box center [291, 122] width 100 height 21
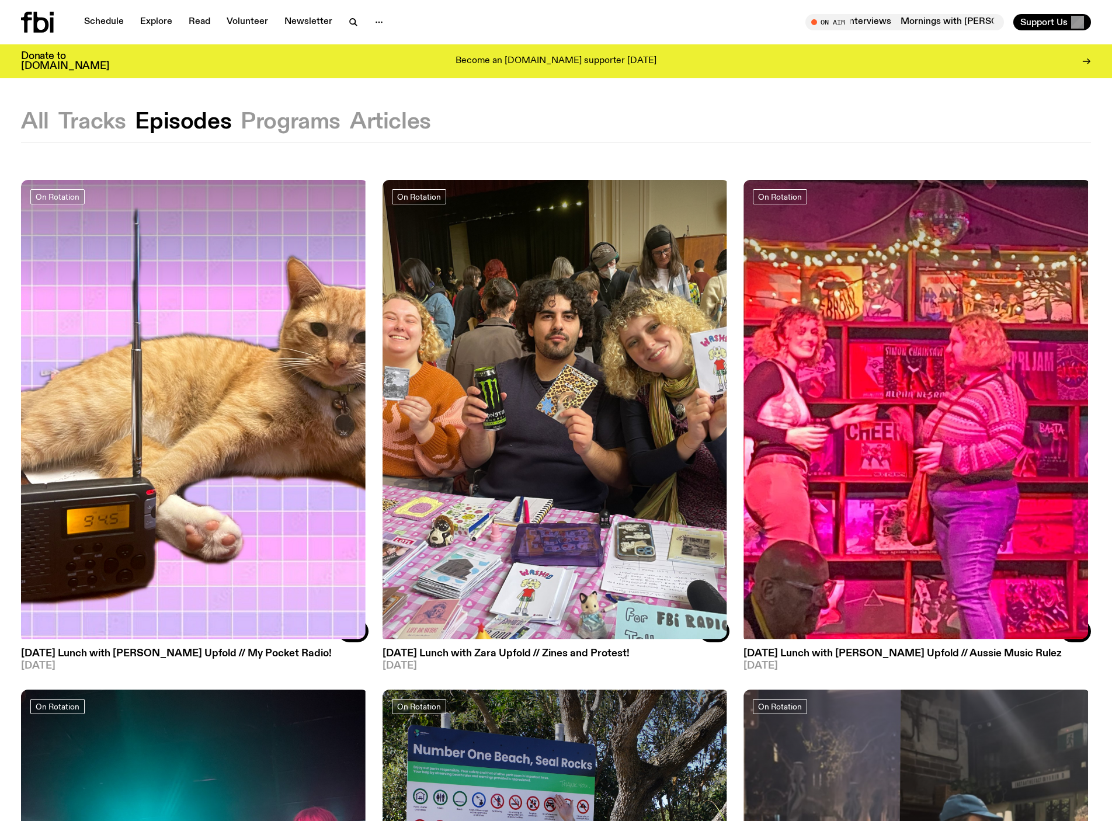
click at [350, 131] on button "Programs" at bounding box center [390, 122] width 81 height 21
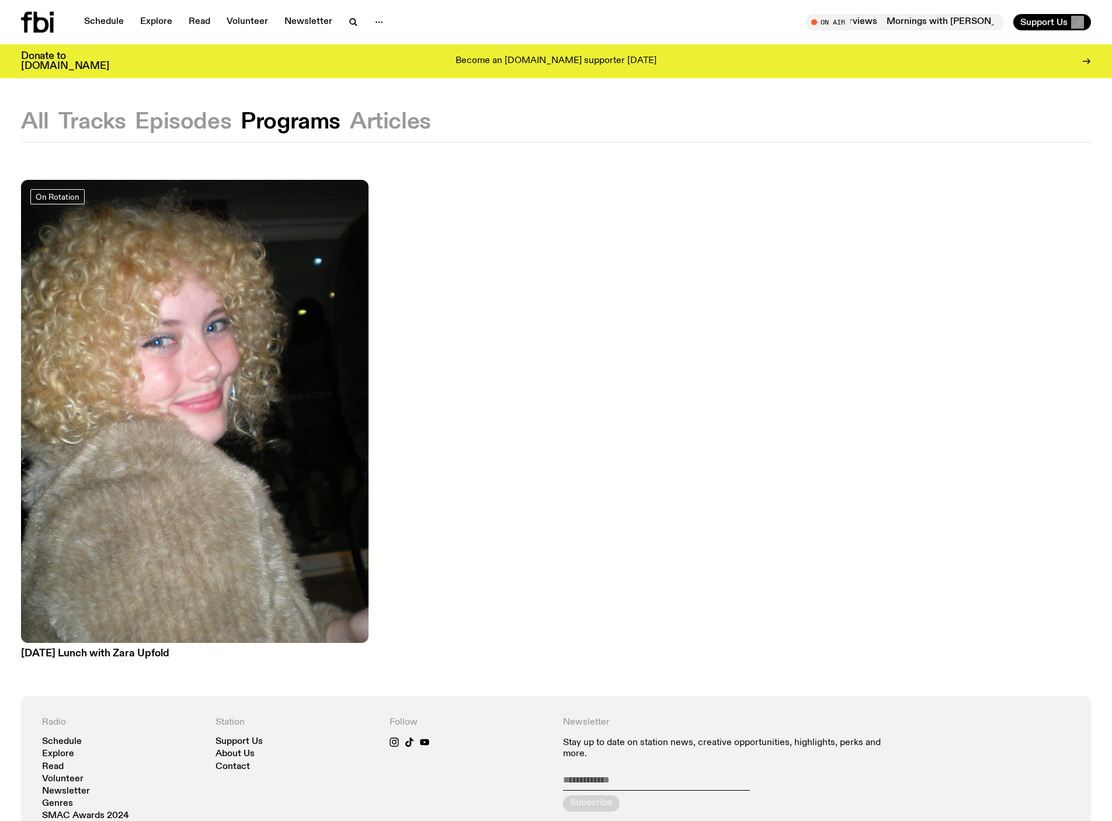
click at [390, 133] on button "Articles" at bounding box center [390, 122] width 81 height 21
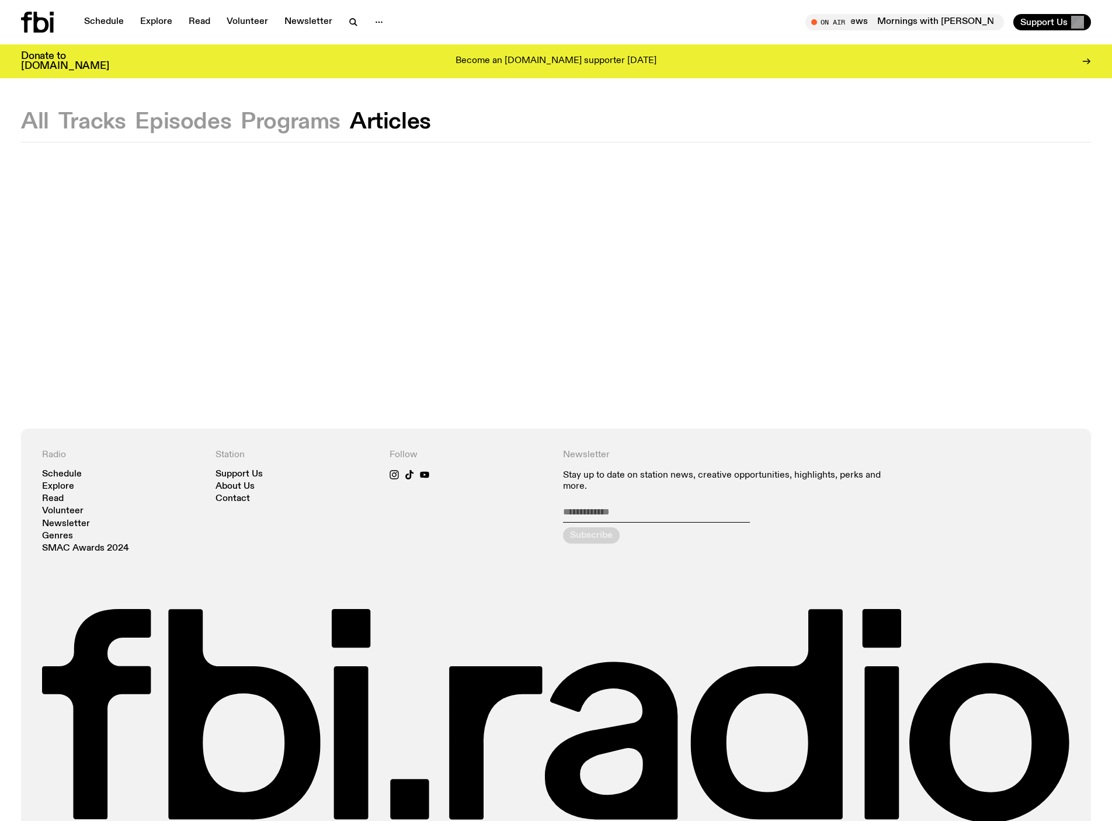
click at [54, 124] on div "All Tracks Episodes Programs Articles" at bounding box center [556, 127] width 1112 height 30
click at [58, 124] on button "All" at bounding box center [92, 122] width 68 height 21
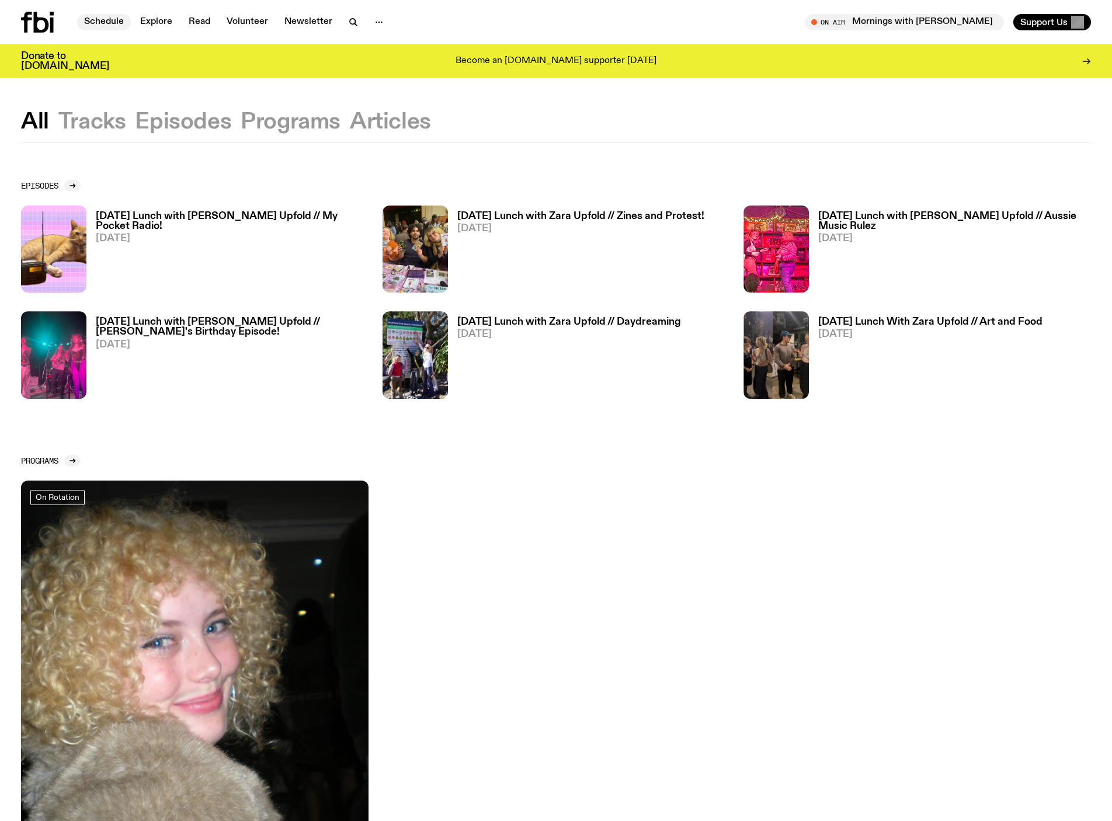
click at [122, 21] on link "Schedule" at bounding box center [104, 22] width 54 height 16
